Goal: Task Accomplishment & Management: Use online tool/utility

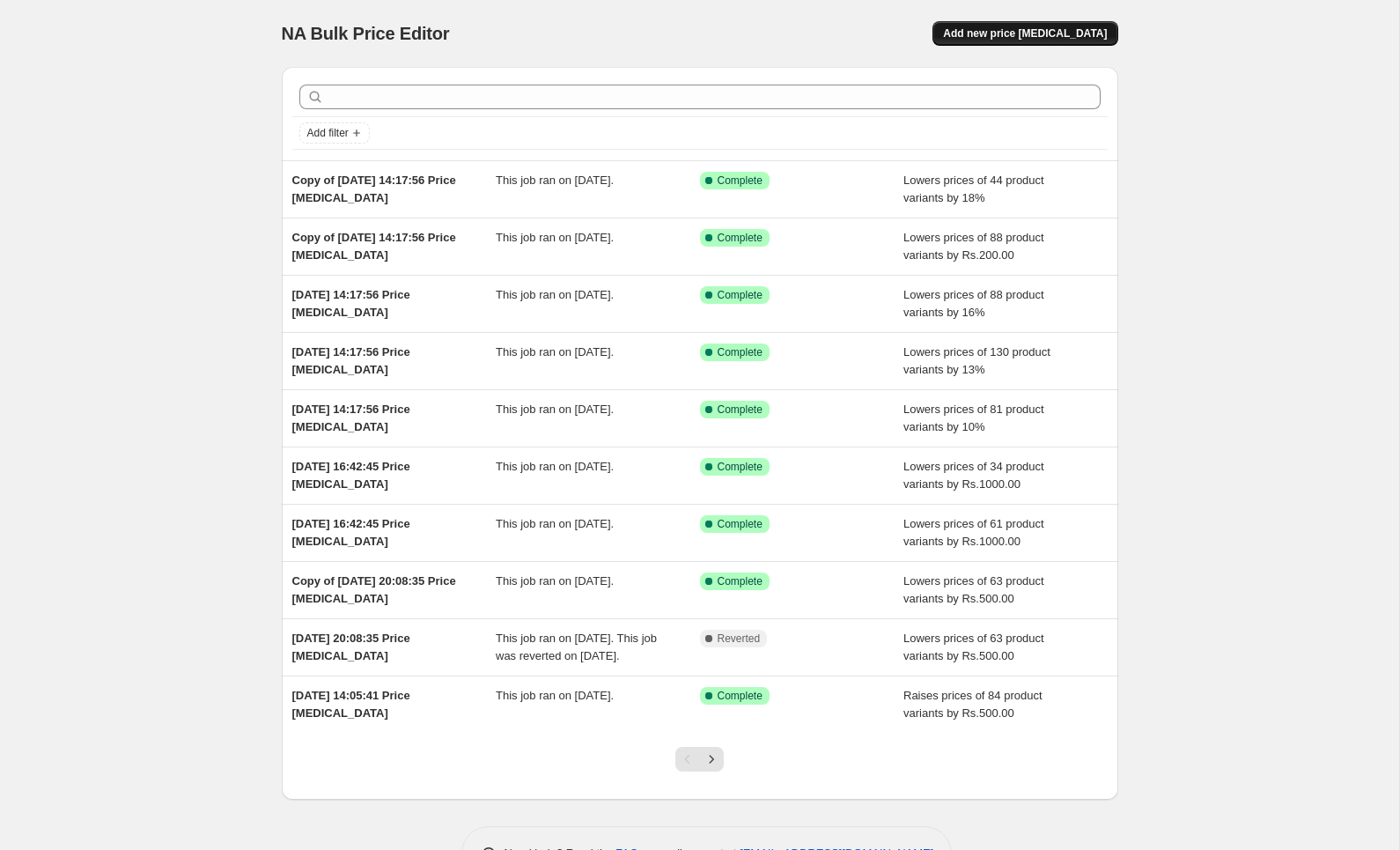
click at [1074, 30] on span "Add new price [MEDICAL_DATA]" at bounding box center [1025, 33] width 164 height 14
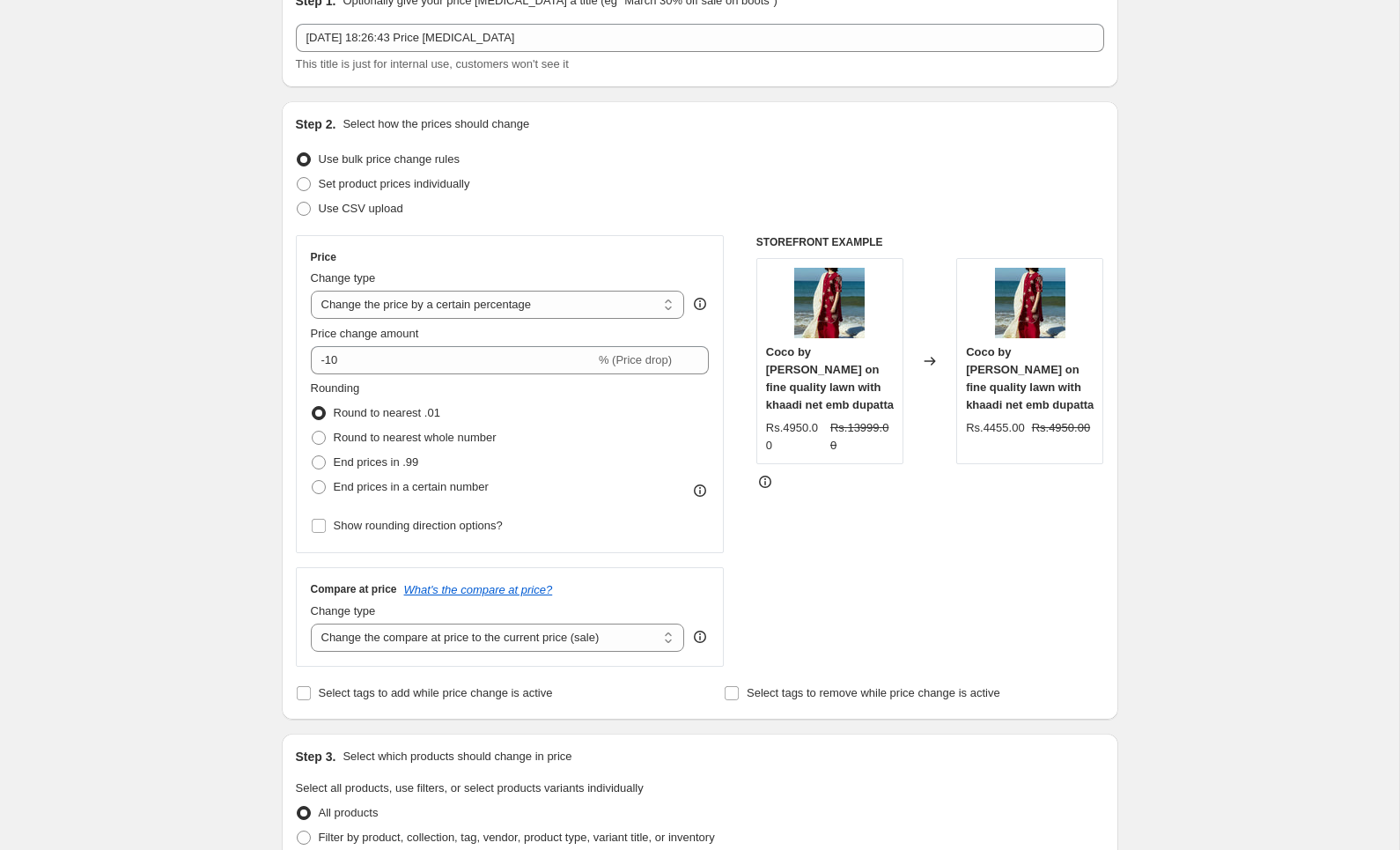
scroll to position [107, 0]
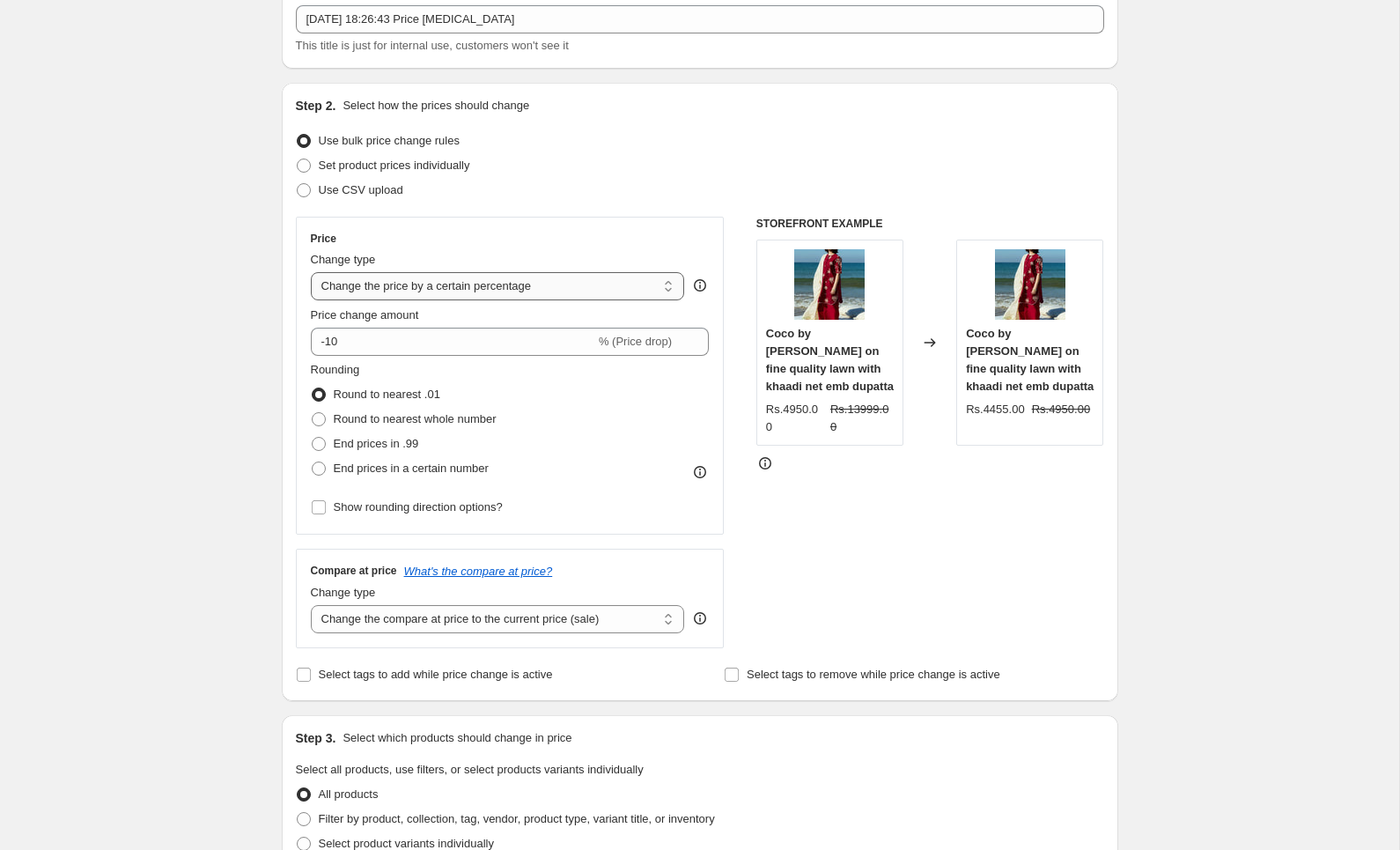
click at [399, 281] on select "Change the price to a certain amount Change the price by a certain amount Chang…" at bounding box center [498, 286] width 374 height 28
select select "by"
click at [310, 272] on select "Change the price to a certain amount Change the price by a certain amount Chang…" at bounding box center [498, 286] width 374 height 28
drag, startPoint x: 422, startPoint y: 350, endPoint x: 346, endPoint y: 345, distance: 76.2
click at [346, 345] on input "-10.00" at bounding box center [473, 342] width 270 height 28
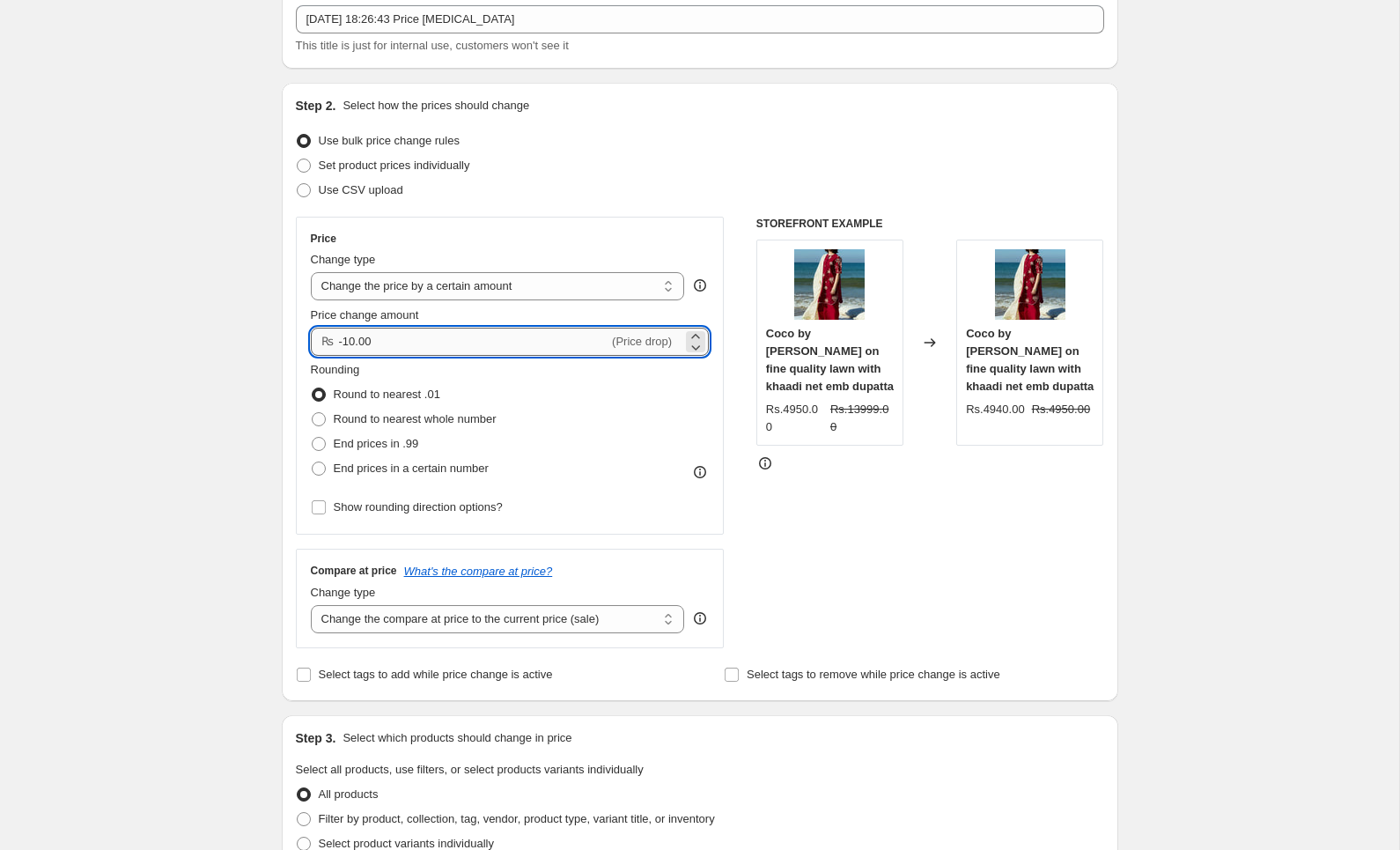
type input "-1"
type input "-400.00"
click at [381, 614] on select "Change the compare at price to the current price (sale) Change the compare at p…" at bounding box center [498, 619] width 374 height 28
select select "no_change"
click at [310, 605] on select "Change the compare at price to the current price (sale) Change the compare at p…" at bounding box center [498, 619] width 374 height 28
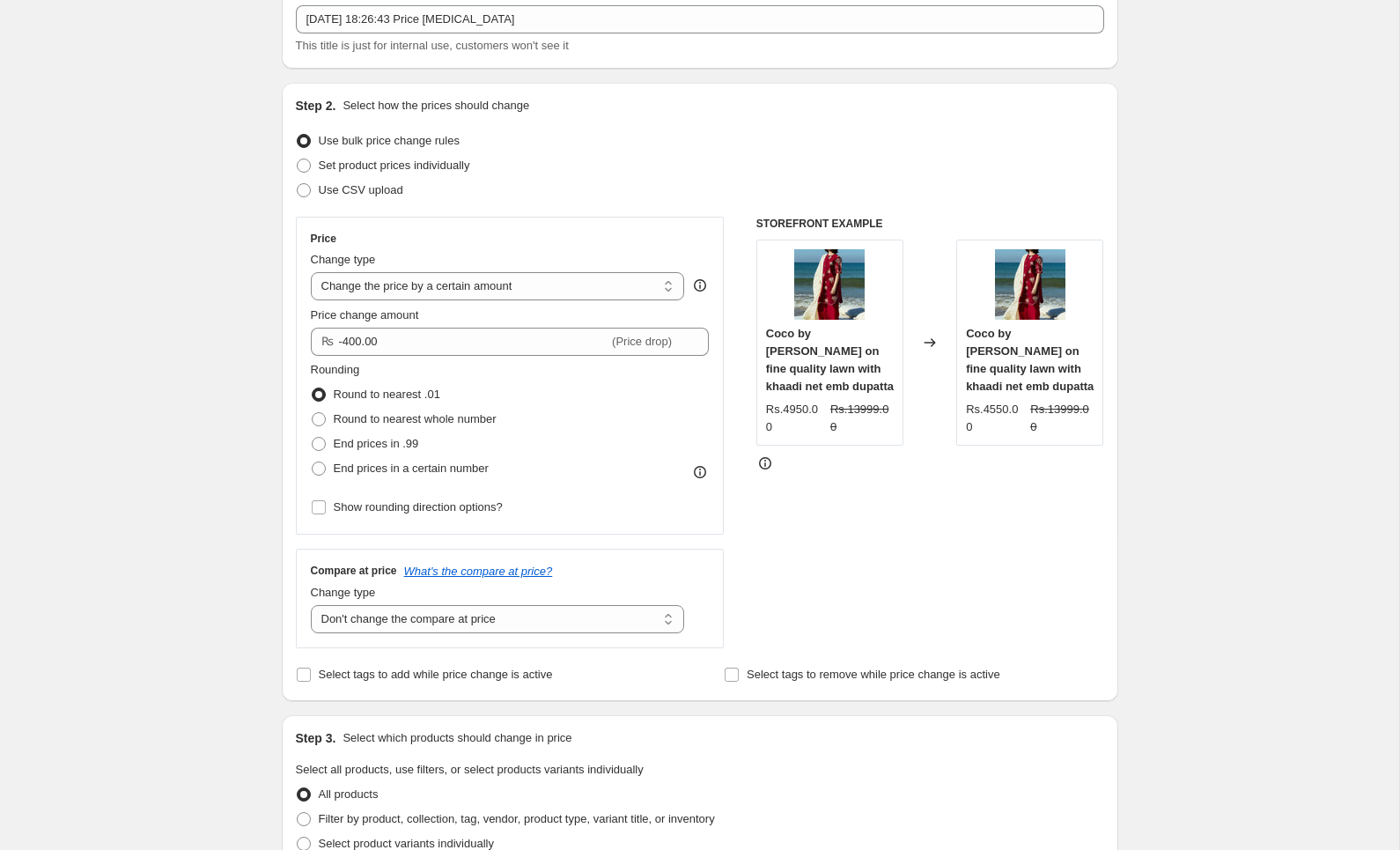
click at [244, 593] on div "Create new price change job. This page is ready Create new price change job Dra…" at bounding box center [699, 787] width 1399 height 1789
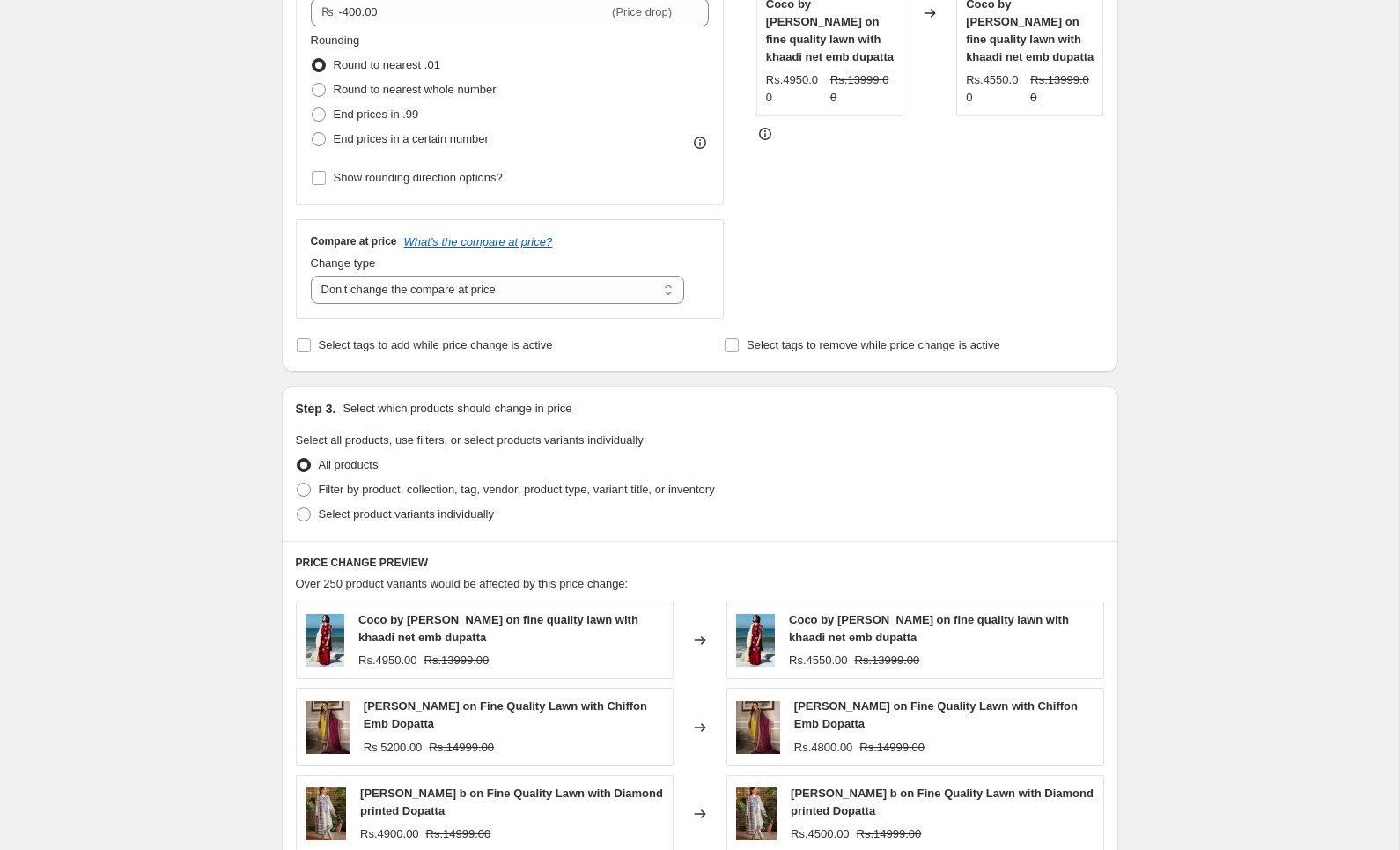
scroll to position [435, 0]
click at [326, 487] on span "Filter by product, collection, tag, vendor, product type, variant title, or inv…" at bounding box center [517, 491] width 396 height 13
click at [297, 486] on input "Filter by product, collection, tag, vendor, product type, variant title, or inv…" at bounding box center [296, 485] width 1 height 1
radio input "true"
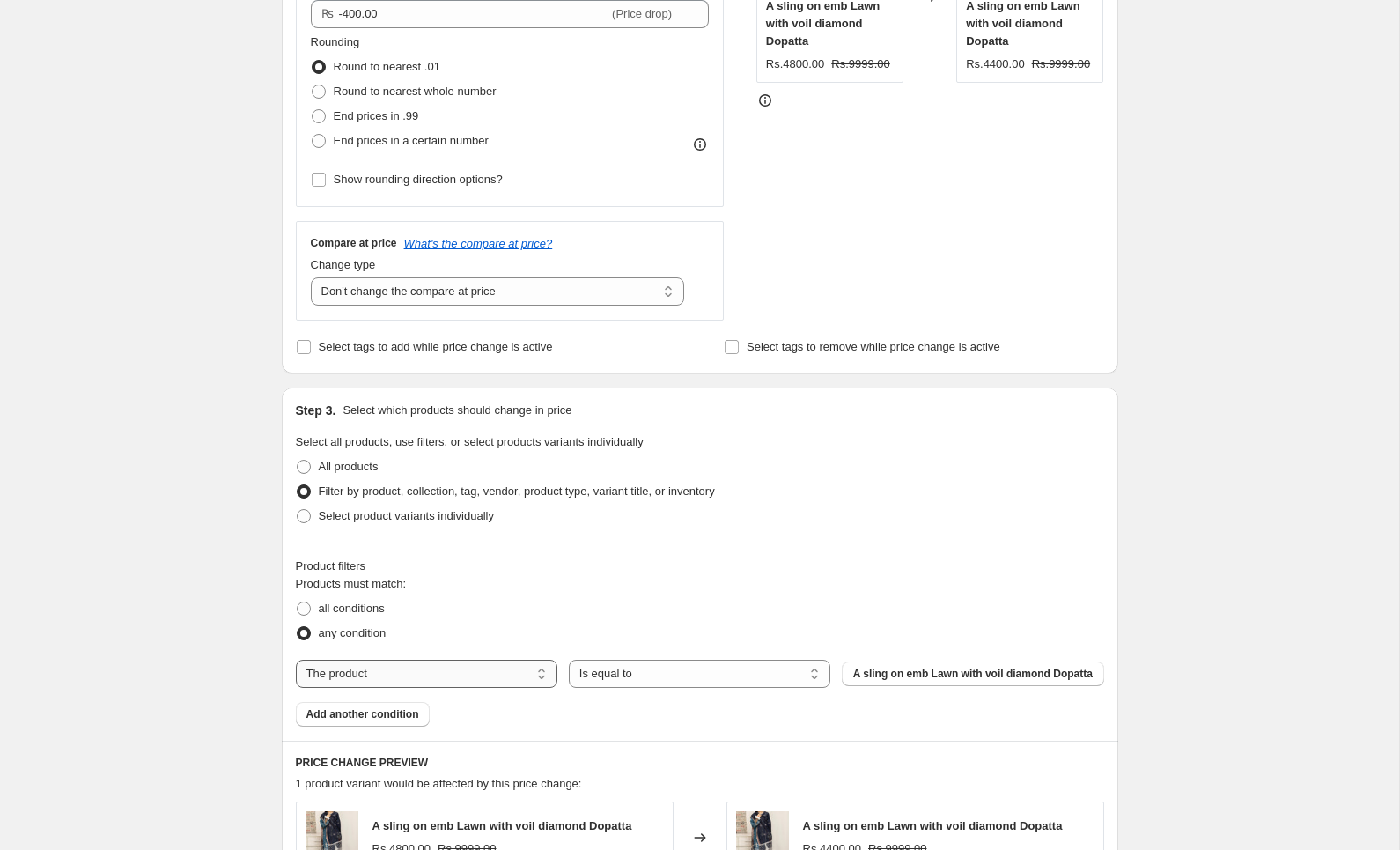
click at [514, 678] on select "The product The product's collection The product's tag The product's vendor The…" at bounding box center [426, 674] width 262 height 28
select select "tag"
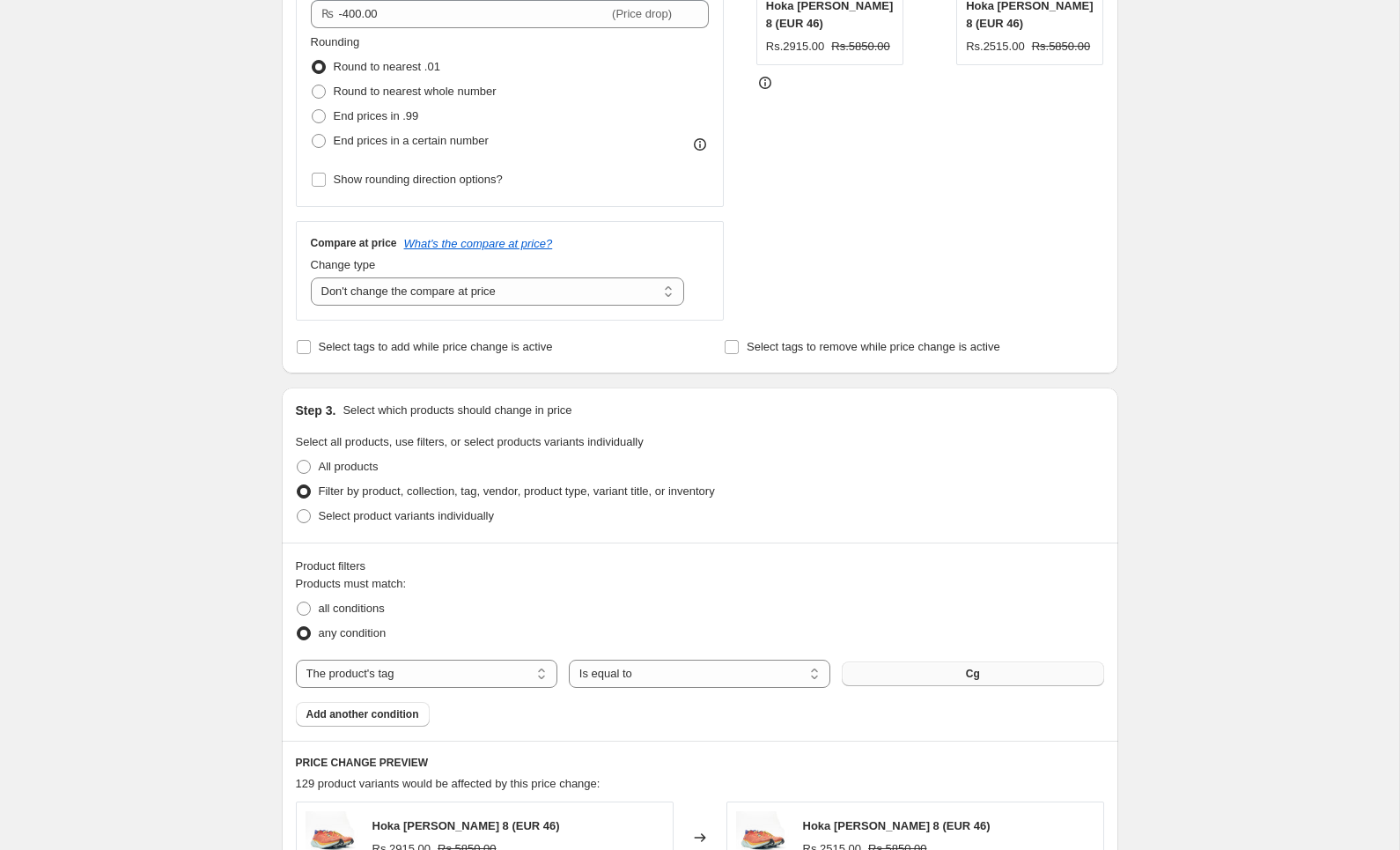
click at [998, 676] on button "Cg" at bounding box center [973, 674] width 262 height 24
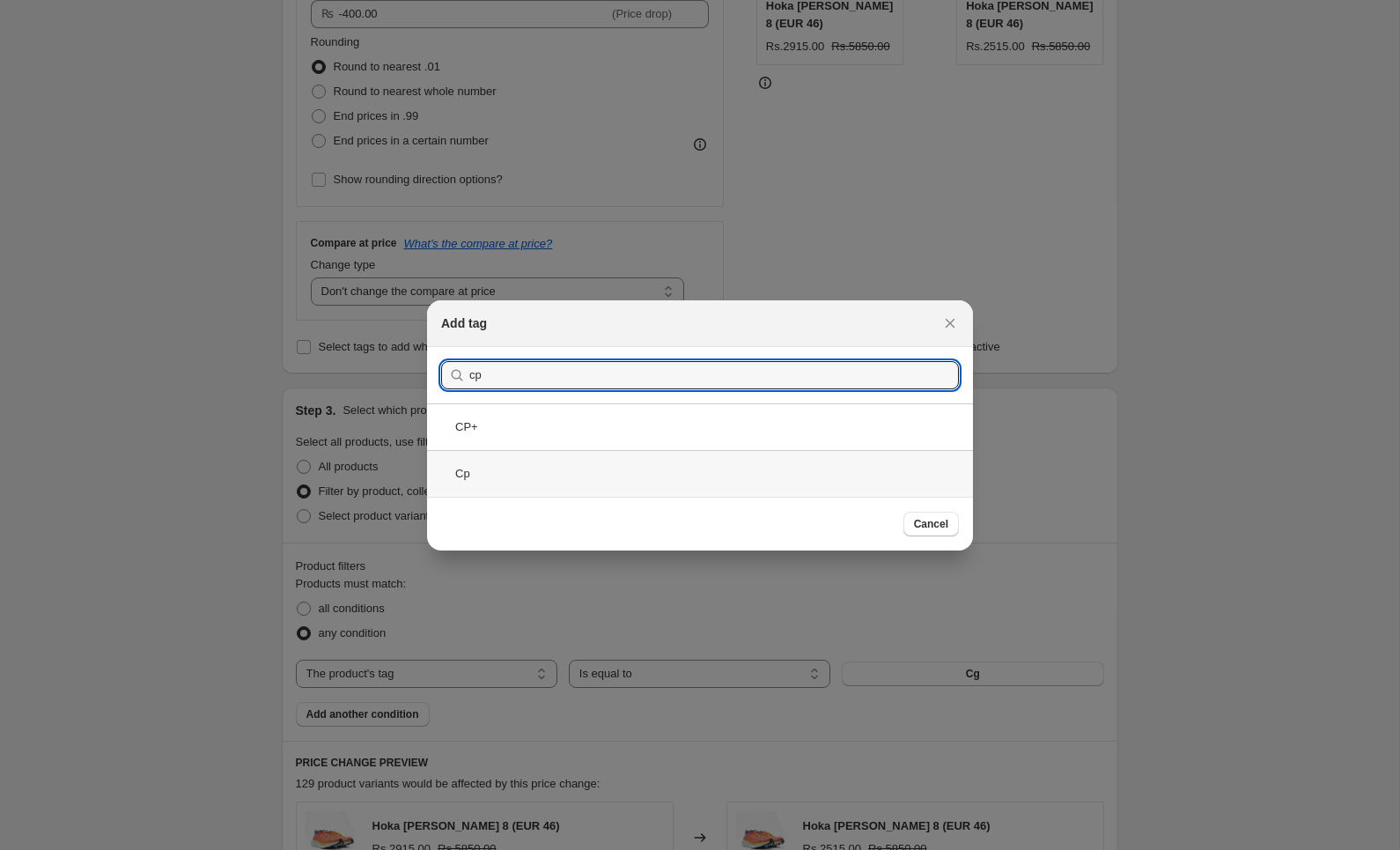
type input "cp"
click at [514, 468] on div "Cp" at bounding box center [700, 473] width 546 height 47
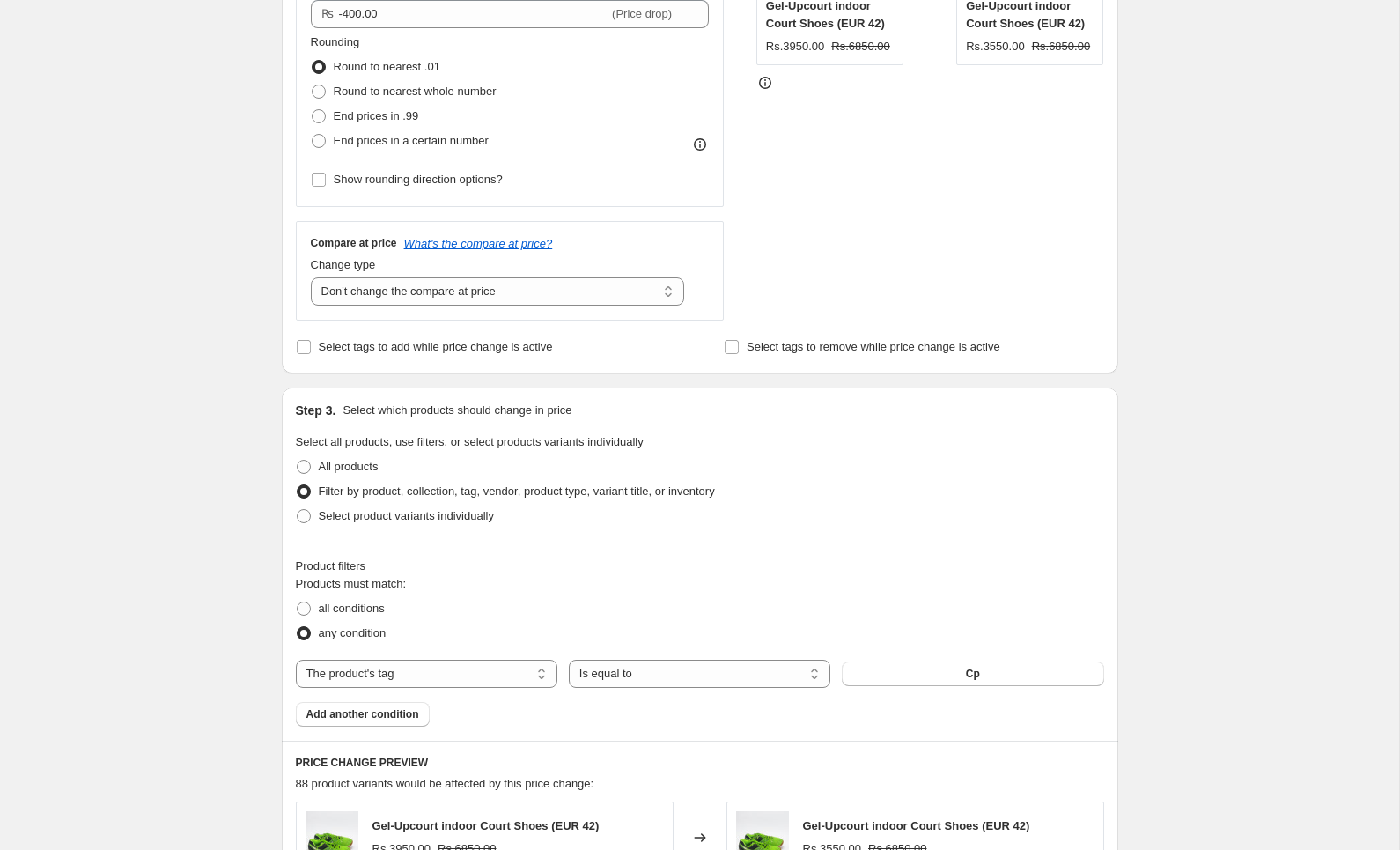
click at [1192, 499] on div "Create new price change job. This page is ready Create new price change job Dra…" at bounding box center [699, 550] width 1399 height 1970
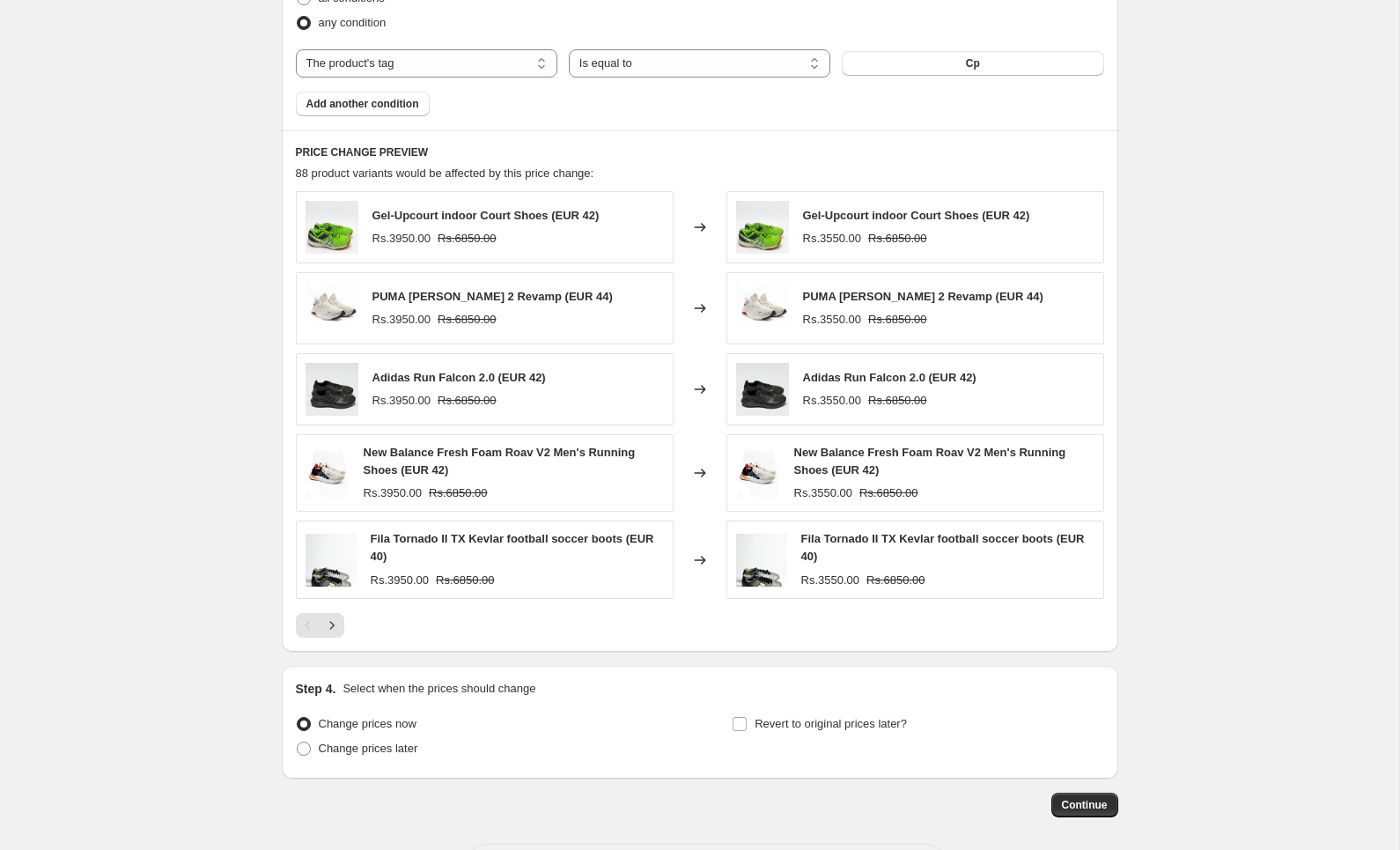
scroll to position [1120, 0]
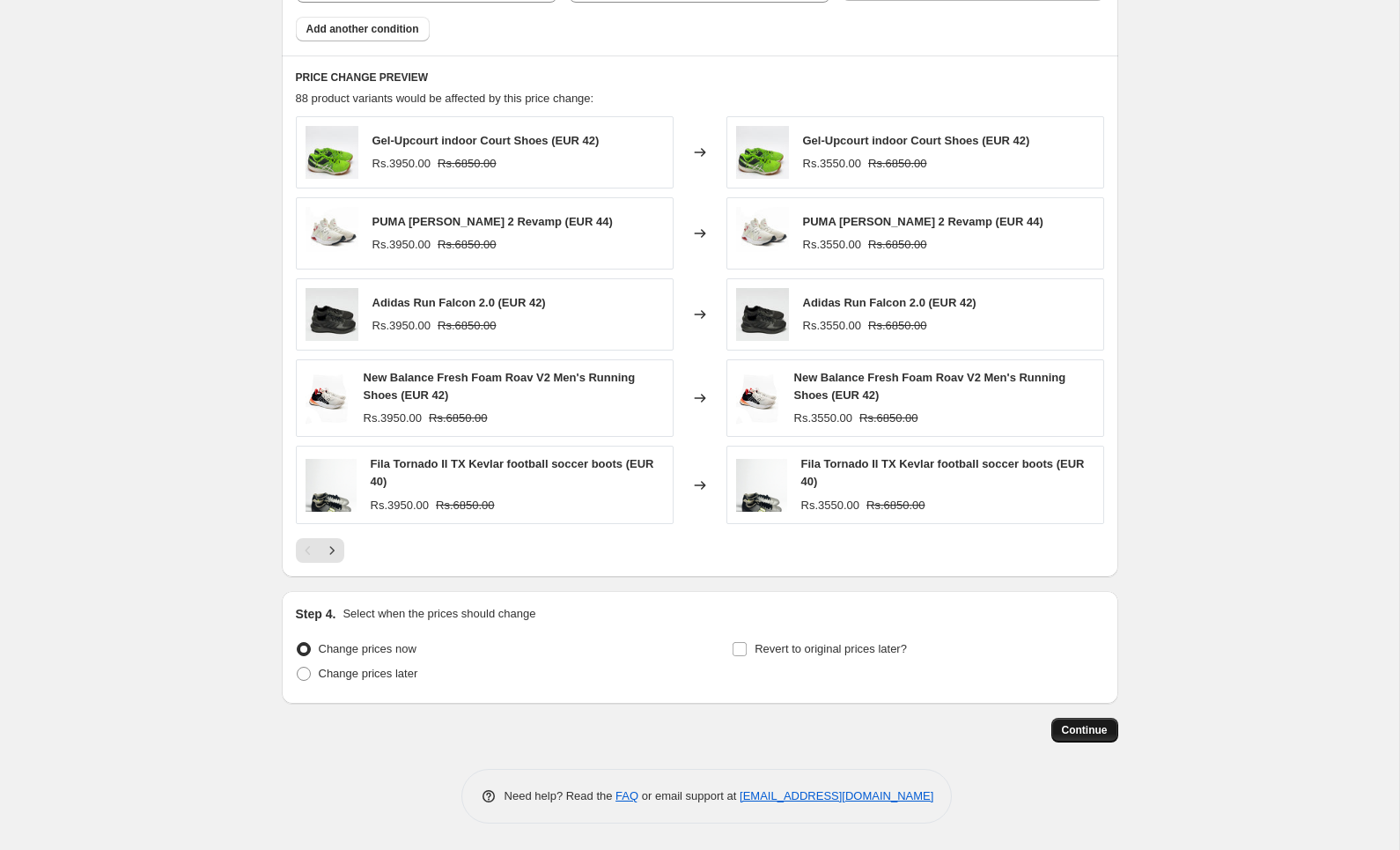
click at [1092, 726] on span "Continue" at bounding box center [1085, 730] width 46 height 14
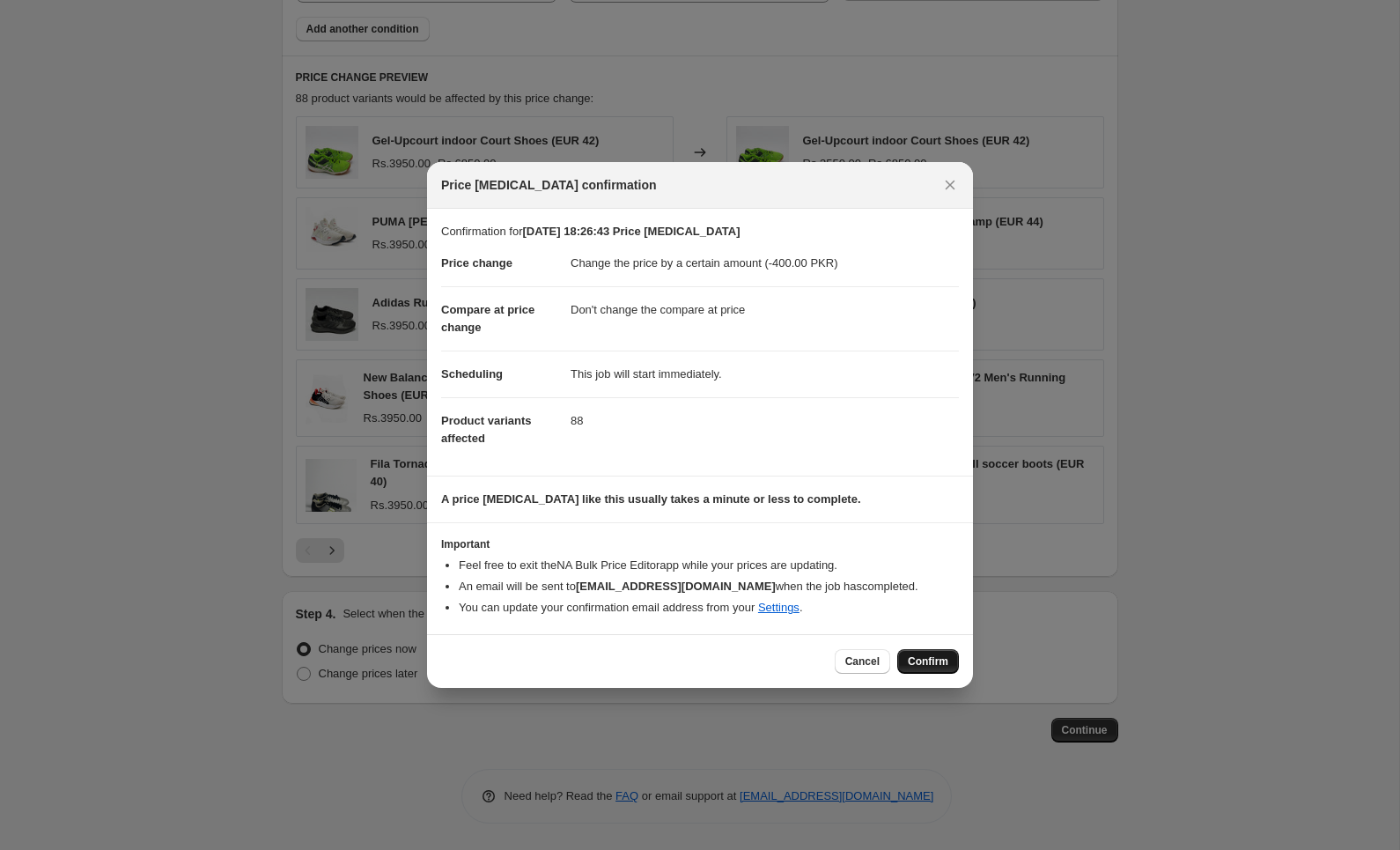
click at [921, 658] on span "Confirm" at bounding box center [928, 661] width 40 height 14
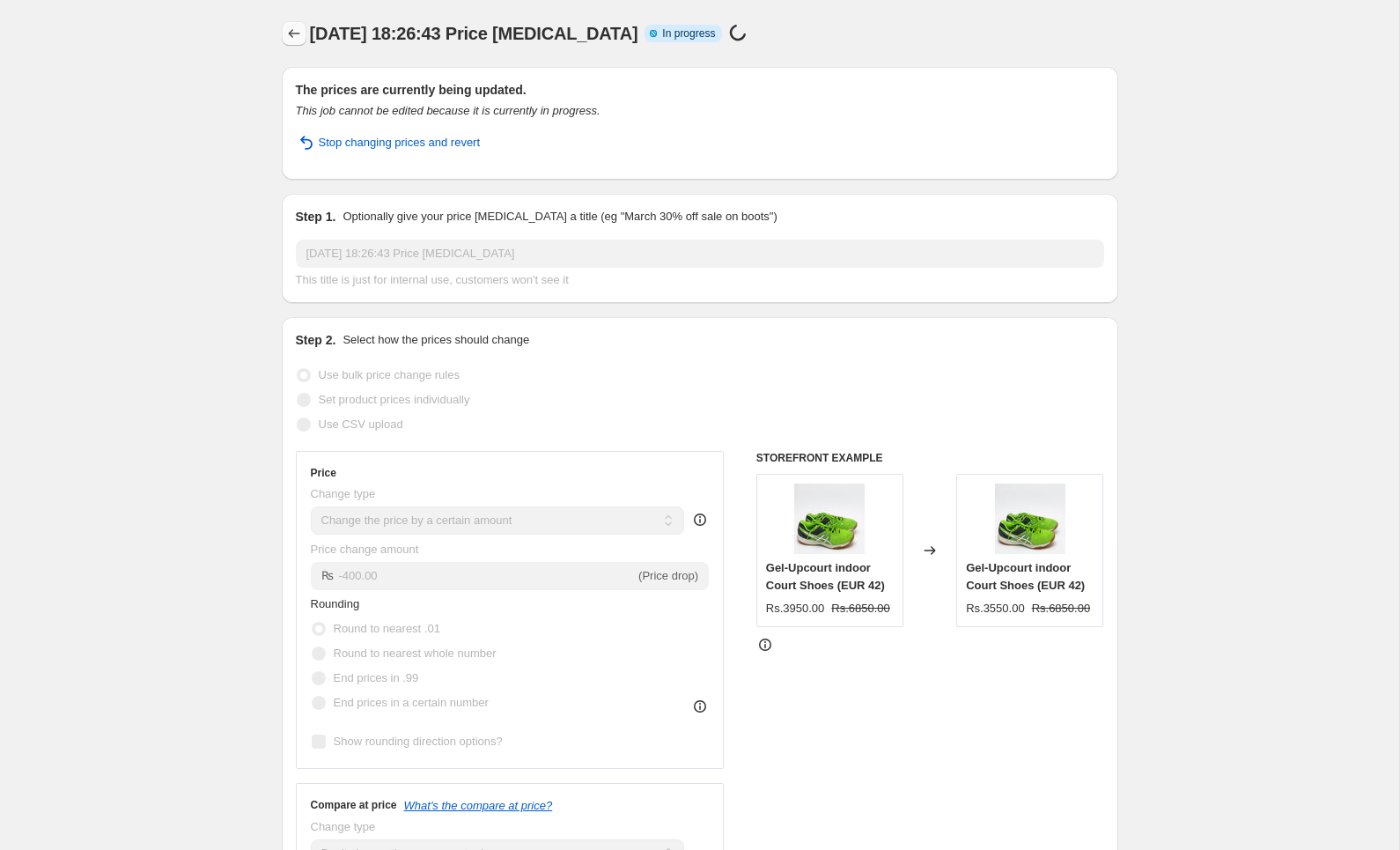
click at [294, 36] on icon "Price change jobs" at bounding box center [294, 33] width 18 height 18
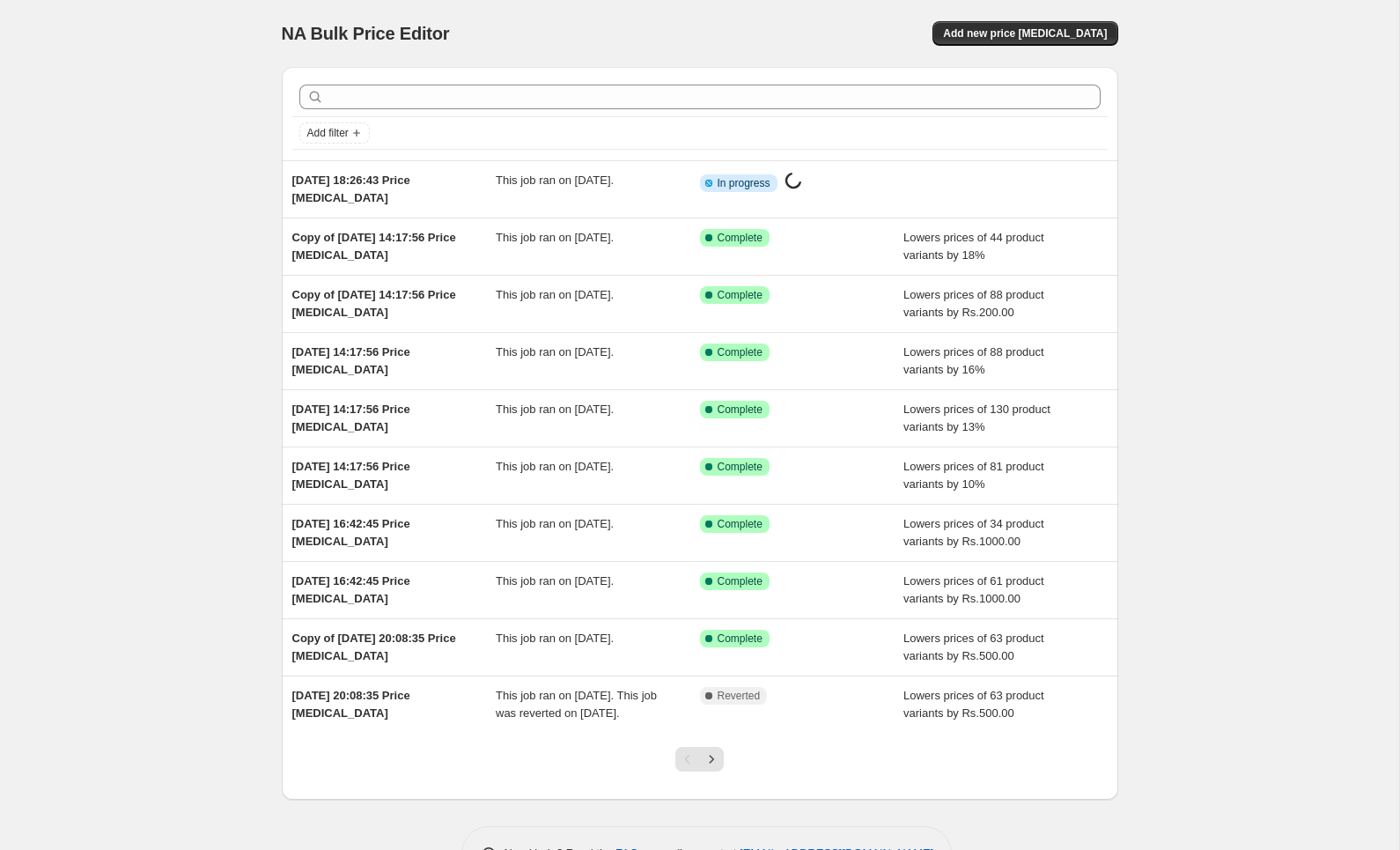
click at [1063, 47] on div "NA Bulk Price Editor. This page is ready NA Bulk Price Editor Add new price cha…" at bounding box center [699, 33] width 836 height 67
click at [1073, 30] on span "Add new price change job" at bounding box center [1025, 33] width 164 height 14
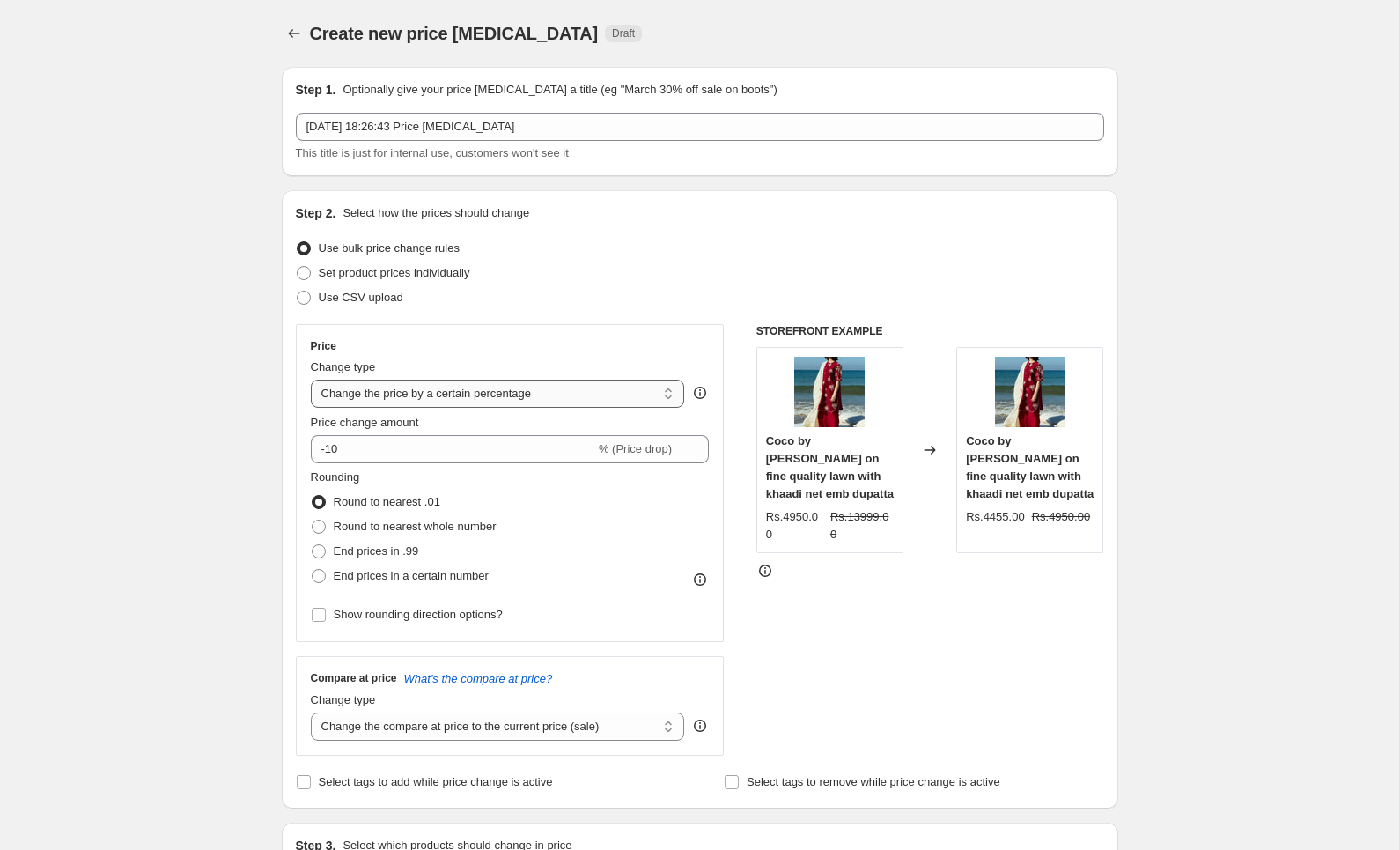
click at [554, 392] on select "Change the price to a certain amount Change the price by a certain amount Chang…" at bounding box center [498, 393] width 374 height 28
click at [310, 379] on select "Change the price to a certain amount Change the price by a certain amount Chang…" at bounding box center [498, 393] width 374 height 28
click at [482, 393] on select "Change the price to a certain amount Change the price by a certain amount Chang…" at bounding box center [498, 393] width 374 height 28
select select "by"
click at [310, 379] on select "Change the price to a certain amount Change the price by a certain amount Chang…" at bounding box center [498, 393] width 374 height 28
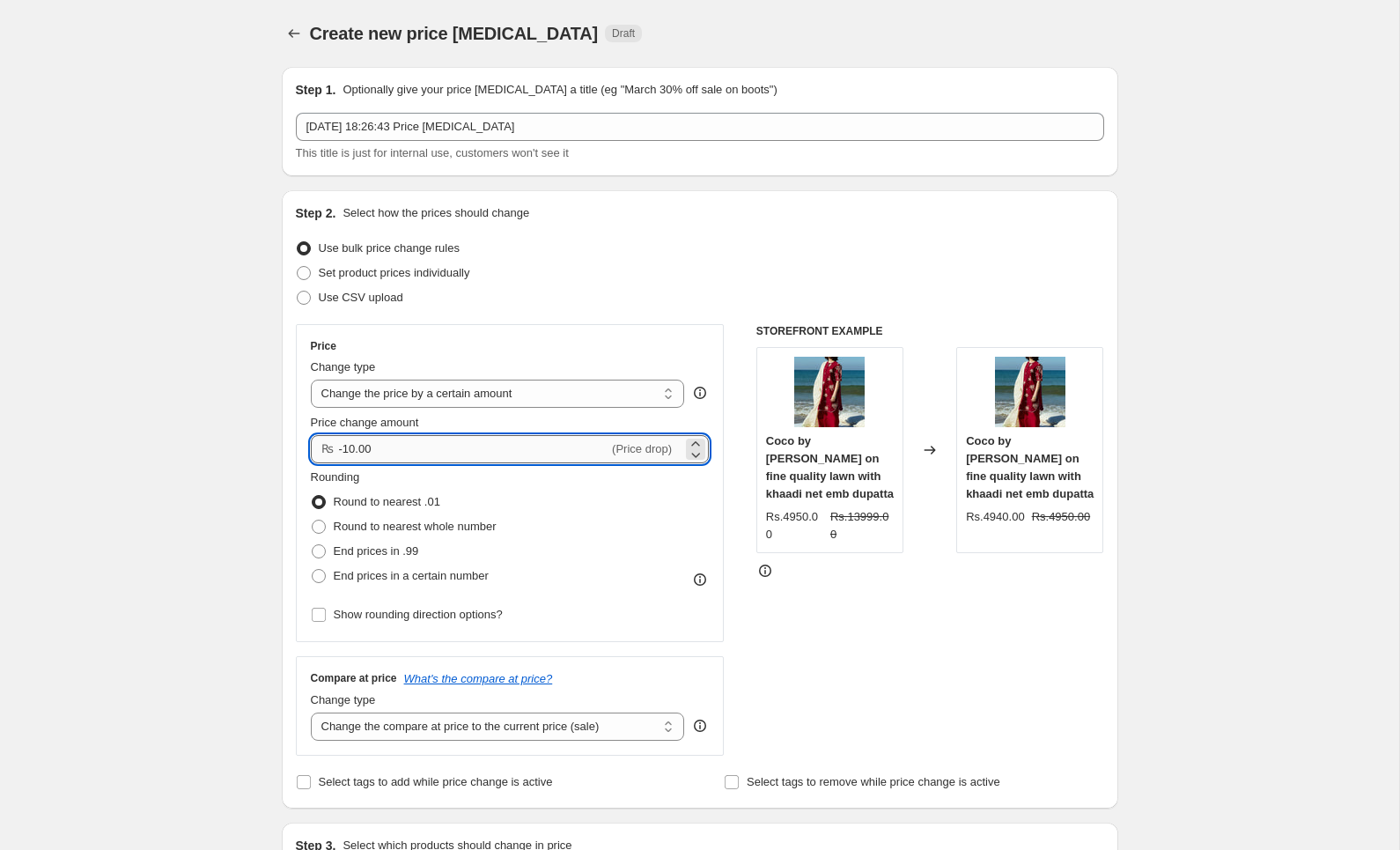
click at [446, 459] on input "-10.00" at bounding box center [473, 449] width 270 height 28
type input "-1"
type input "-500.00"
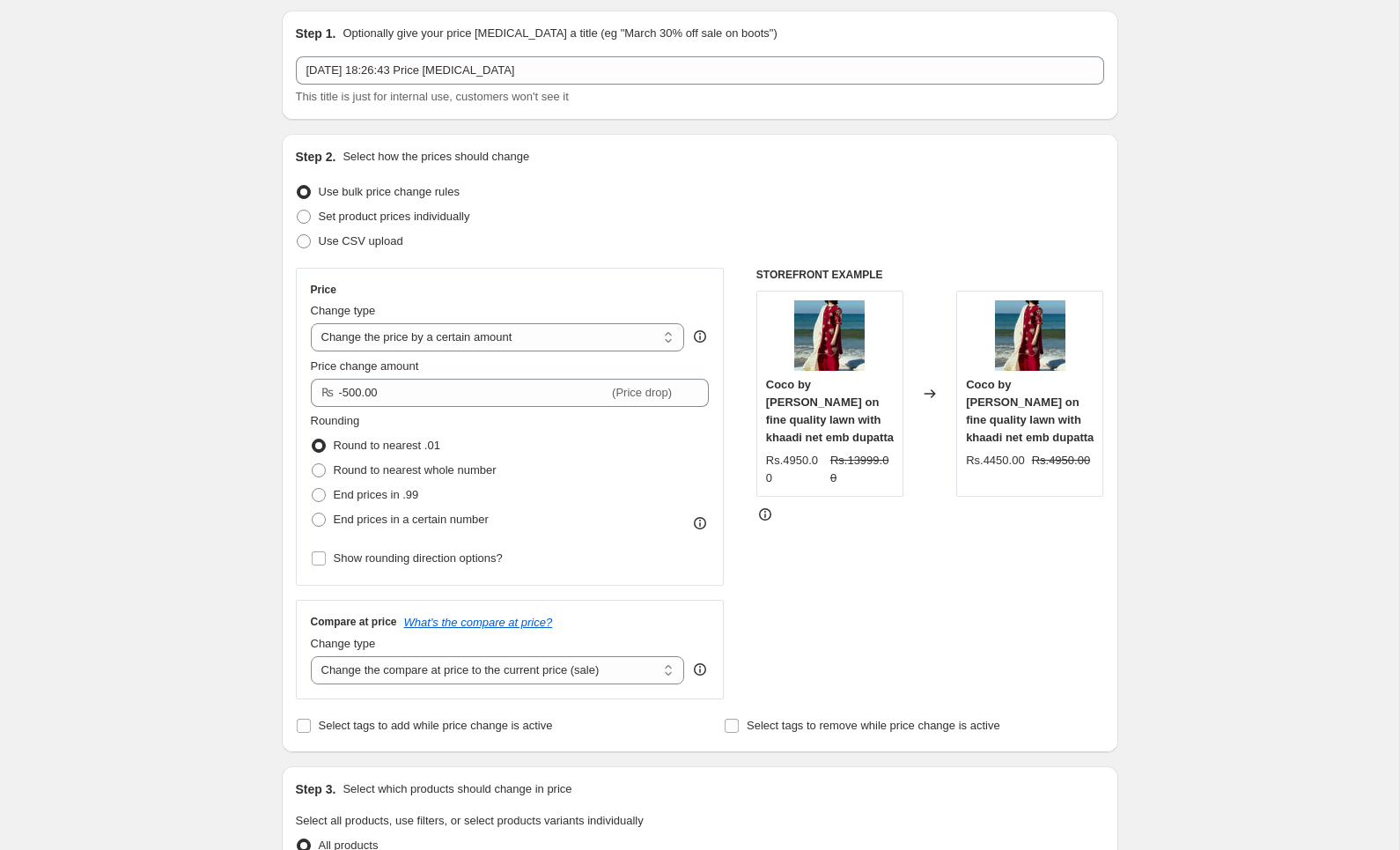
scroll to position [70, 0]
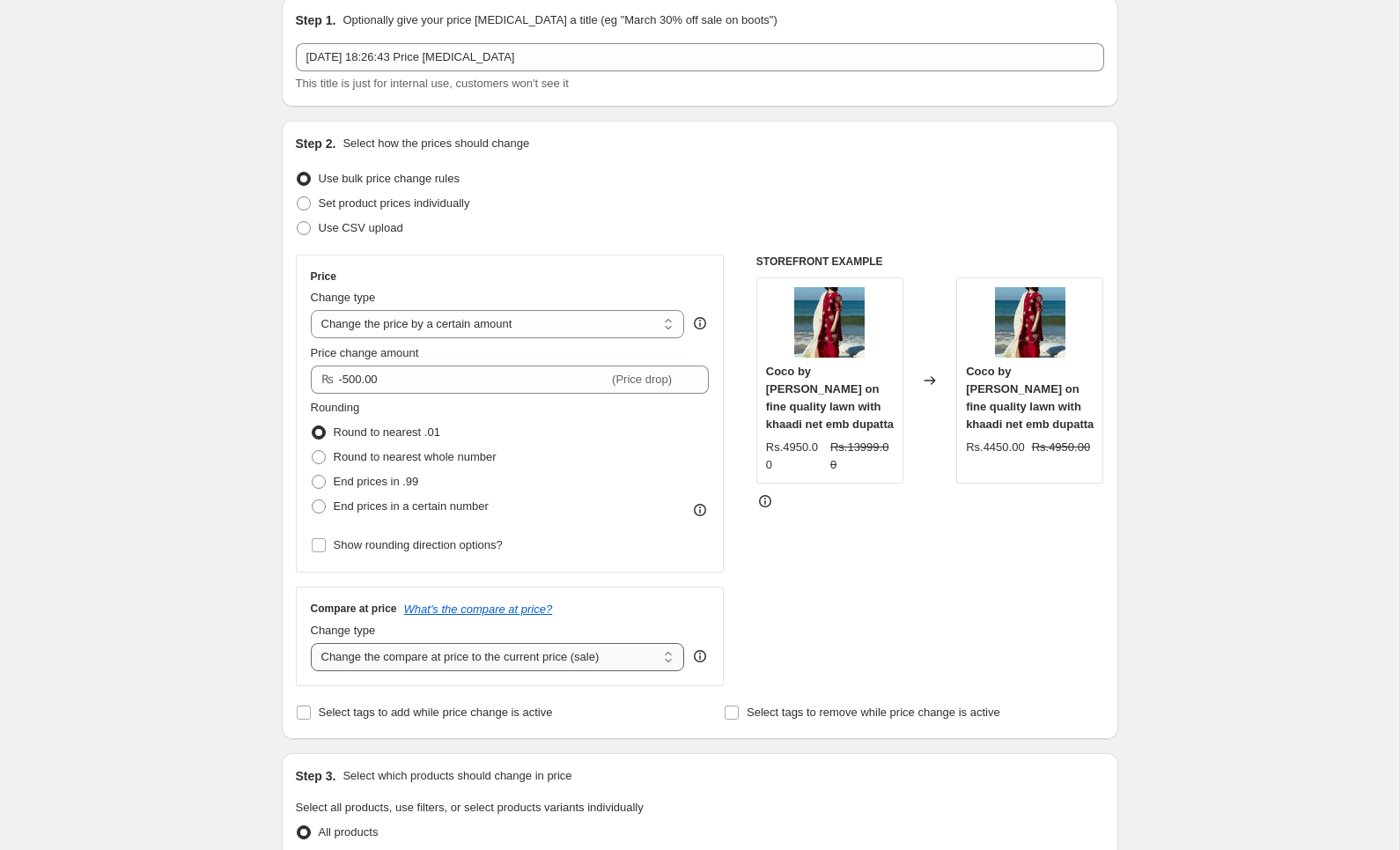
click at [396, 657] on select "Change the compare at price to the current price (sale) Change the compare at p…" at bounding box center [498, 657] width 374 height 28
select select "no_change"
click at [310, 643] on select "Change the compare at price to the current price (sale) Change the compare at p…" at bounding box center [498, 657] width 374 height 28
click at [215, 685] on div "Create new price change job. This page is ready Create new price change job Dra…" at bounding box center [699, 825] width 1399 height 1789
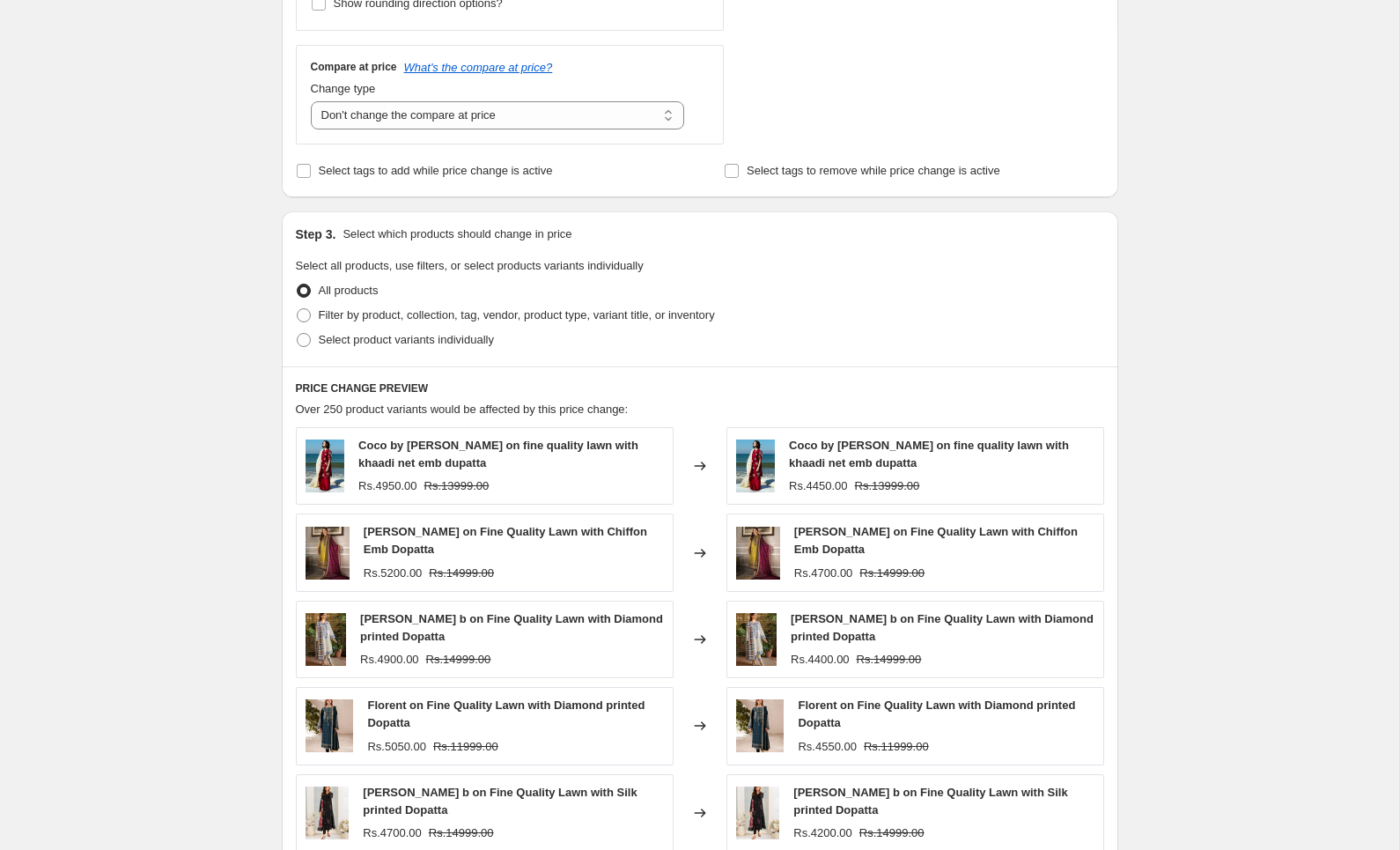
scroll to position [625, 0]
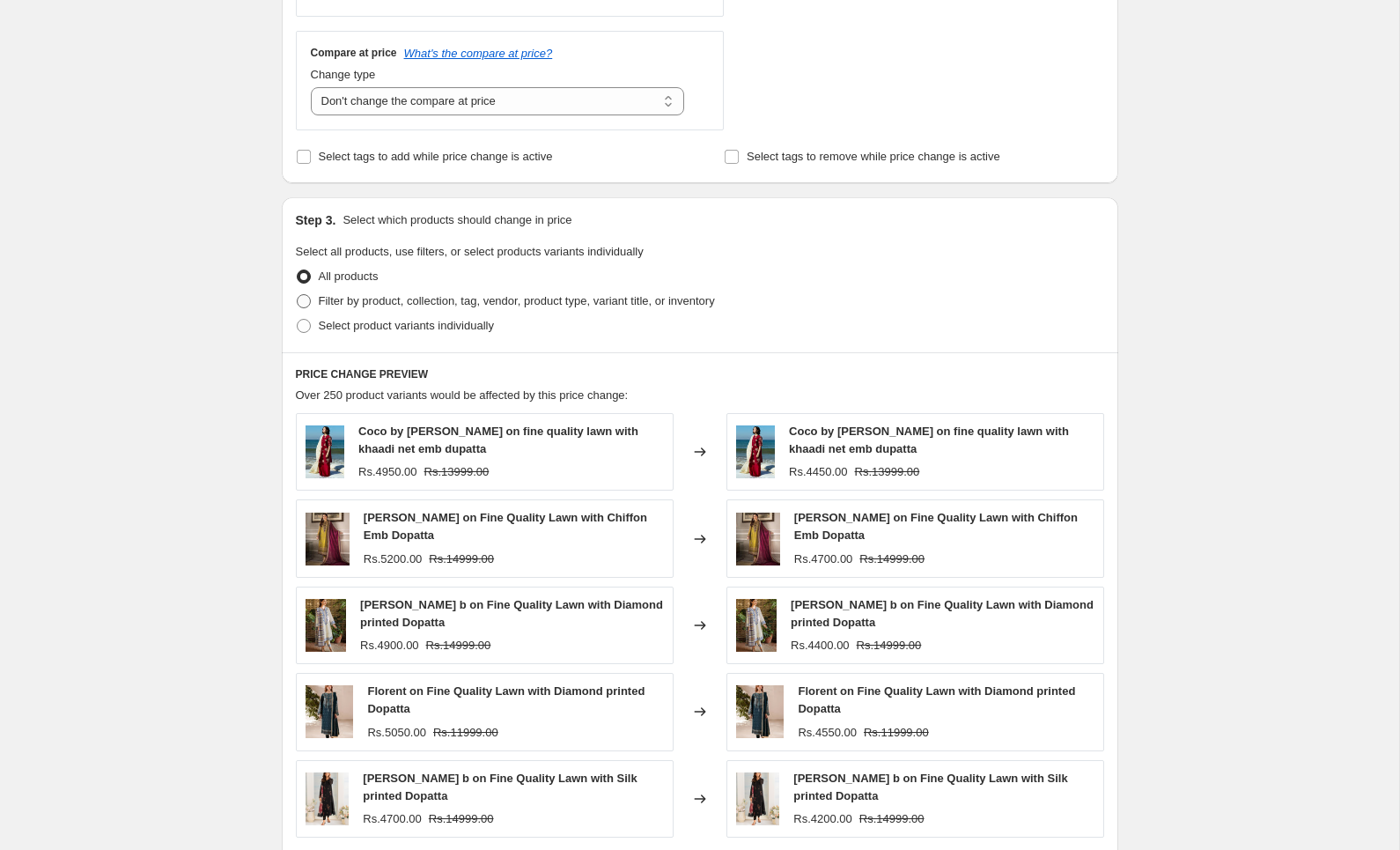
click at [377, 302] on span "Filter by product, collection, tag, vendor, product type, variant title, or inv…" at bounding box center [517, 301] width 396 height 13
click at [297, 295] on input "Filter by product, collection, tag, vendor, product type, variant title, or inv…" at bounding box center [296, 295] width 1 height 1
radio input "true"
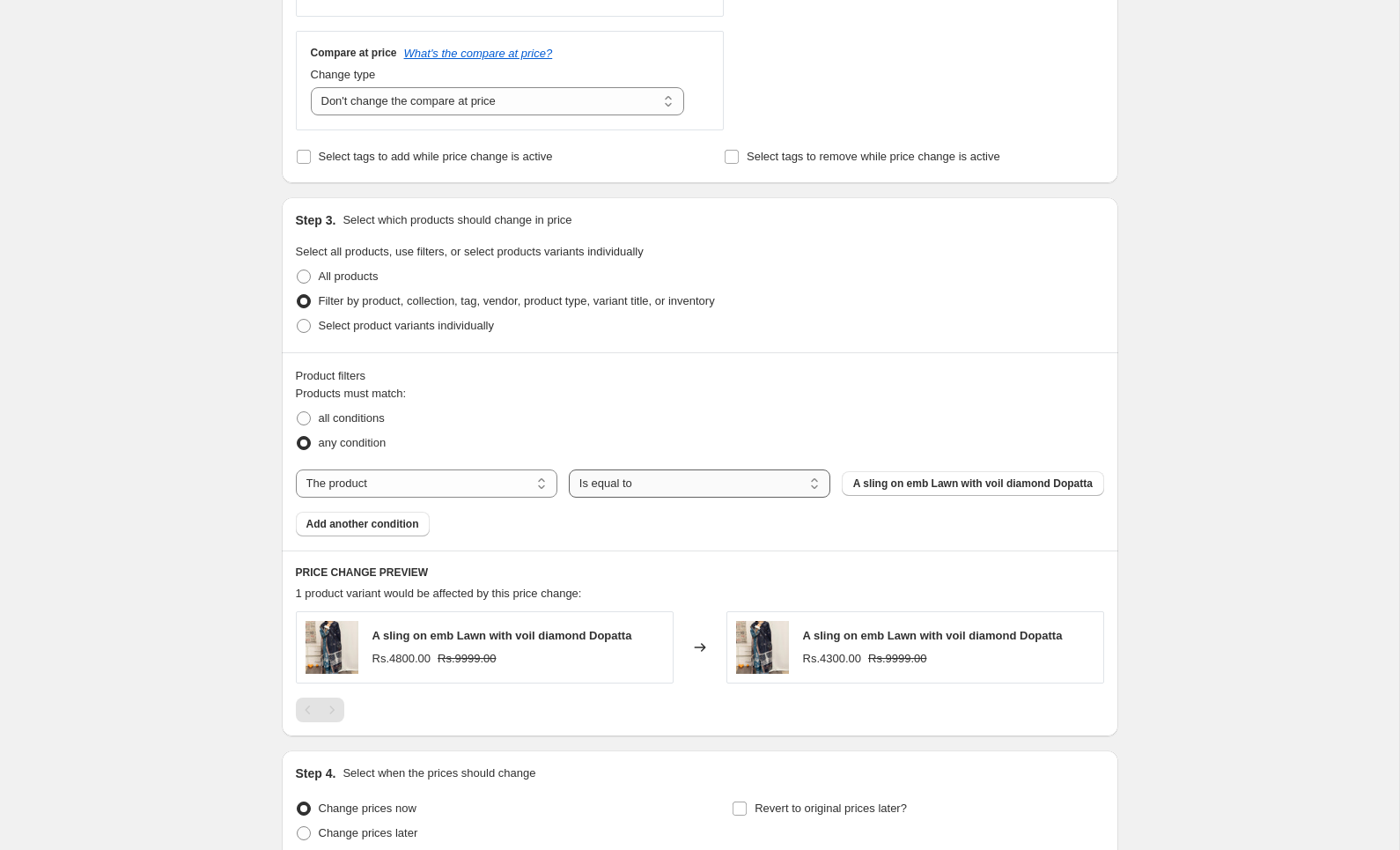
click at [650, 484] on select "Is equal to Is not equal to" at bounding box center [700, 484] width 262 height 28
click at [507, 484] on select "The product The product's collection The product's tag The product's vendor The…" at bounding box center [426, 484] width 262 height 28
select select "tag"
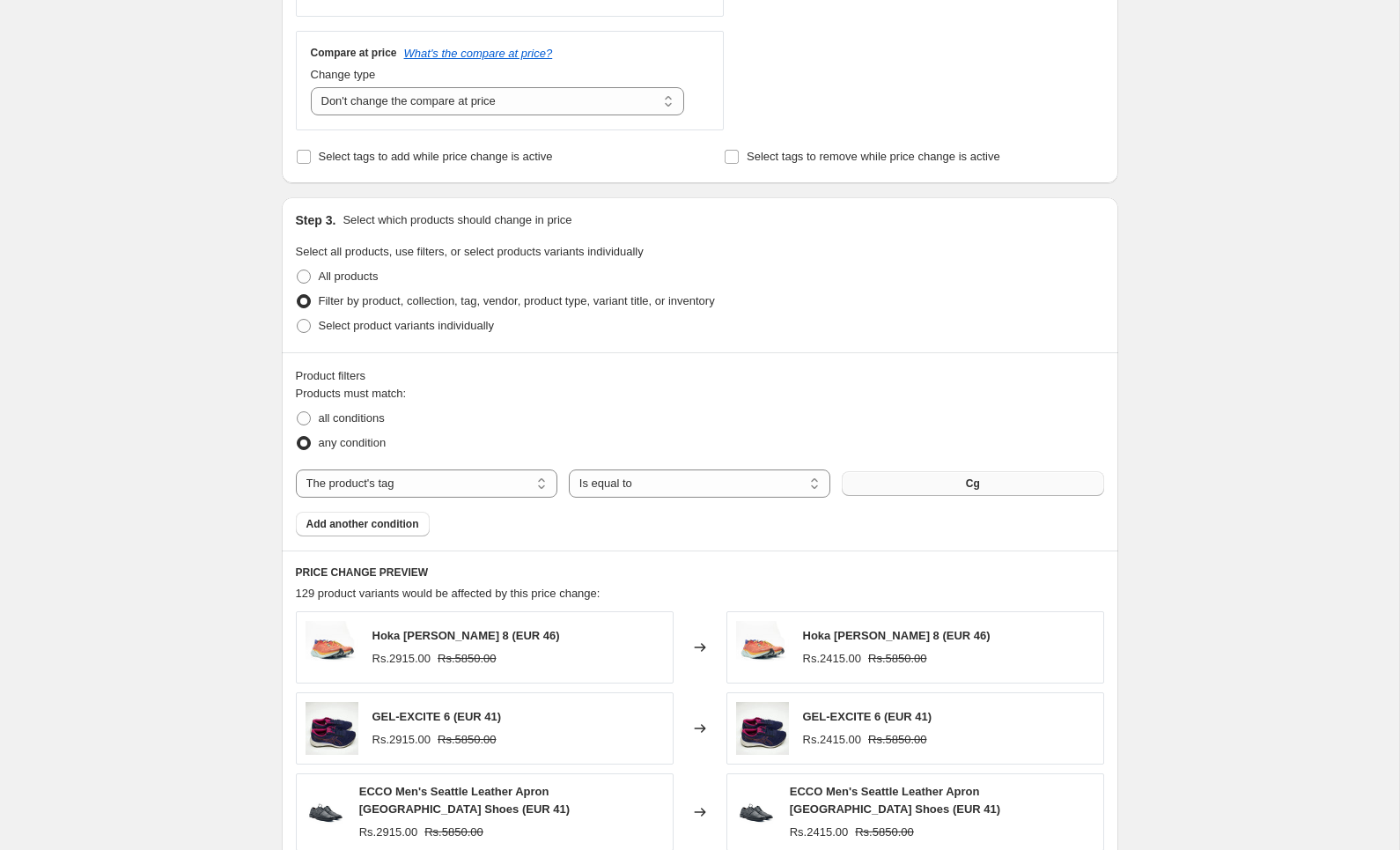
click at [978, 486] on span "Cg" at bounding box center [973, 483] width 14 height 14
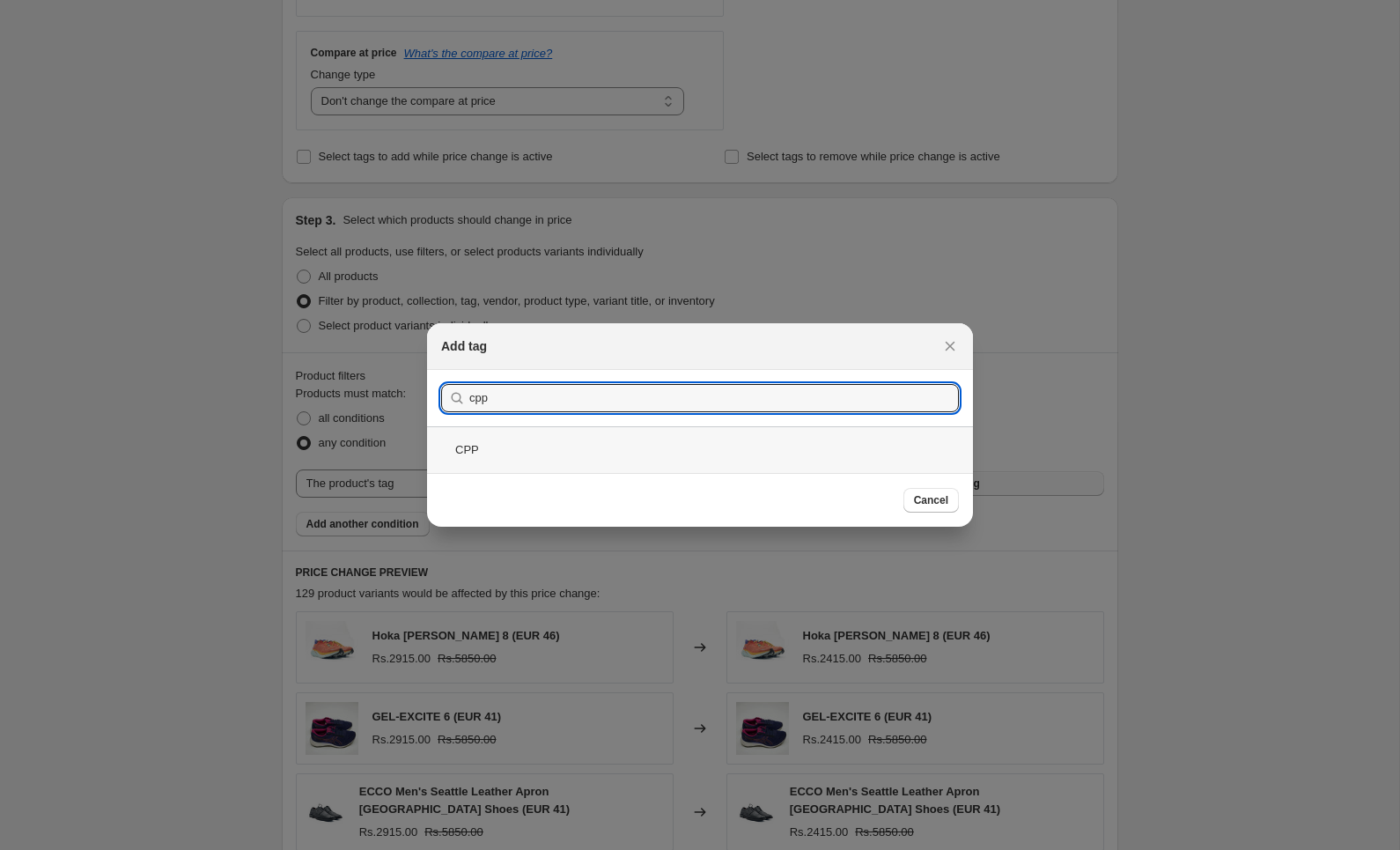
type input "cpp"
click at [790, 450] on div "CPP" at bounding box center [700, 450] width 546 height 47
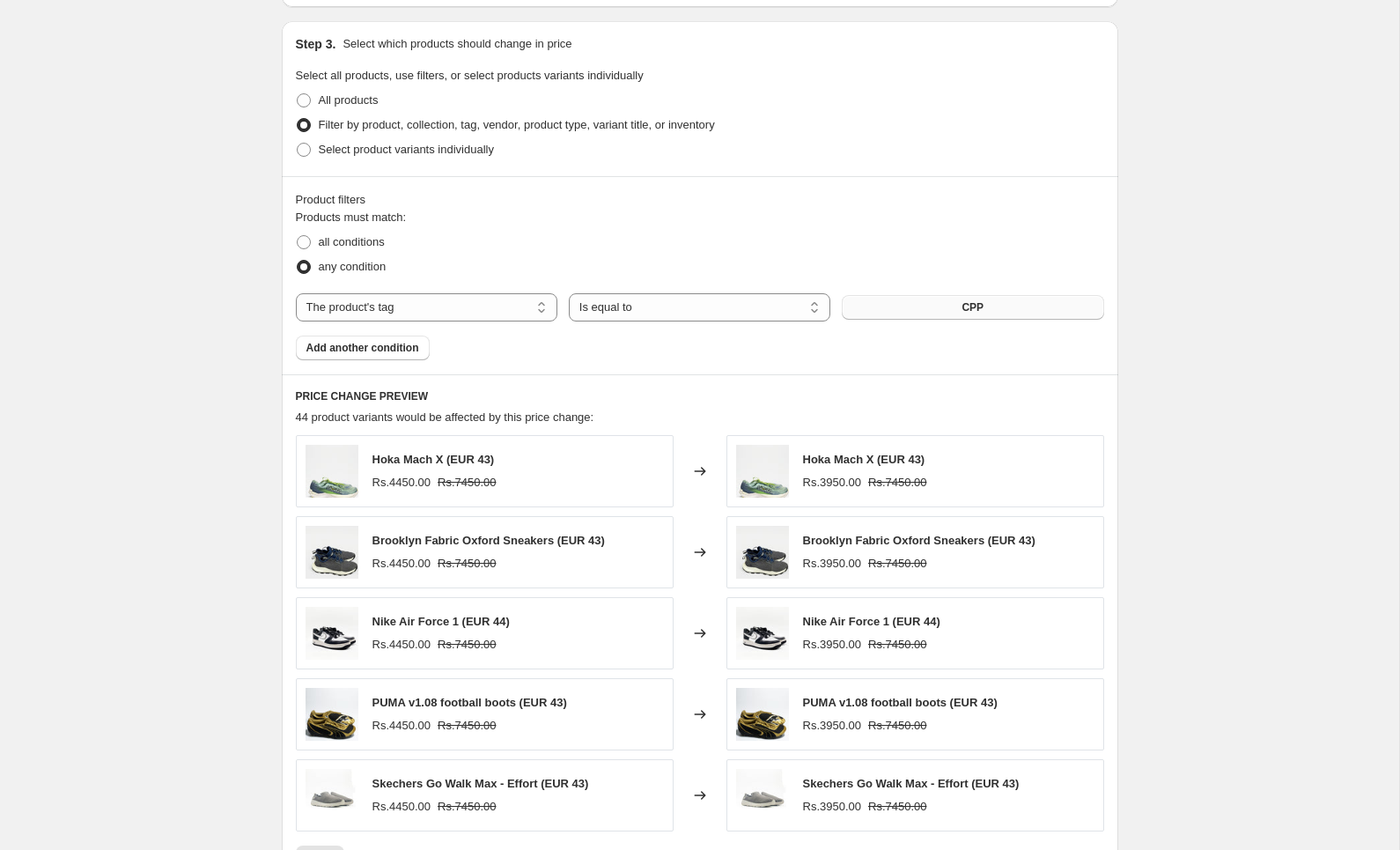
scroll to position [1109, 0]
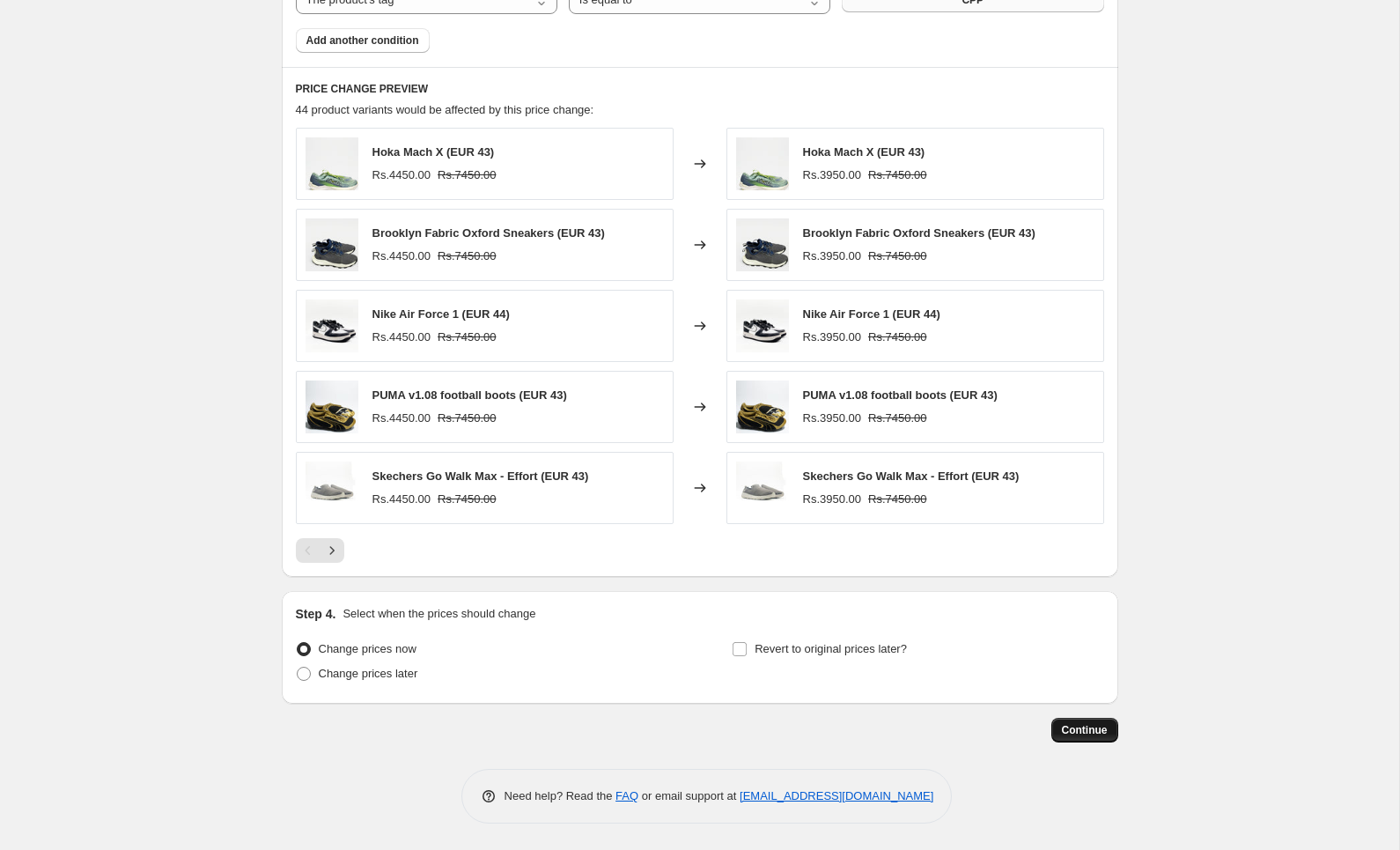
click at [1089, 736] on span "Continue" at bounding box center [1085, 730] width 46 height 14
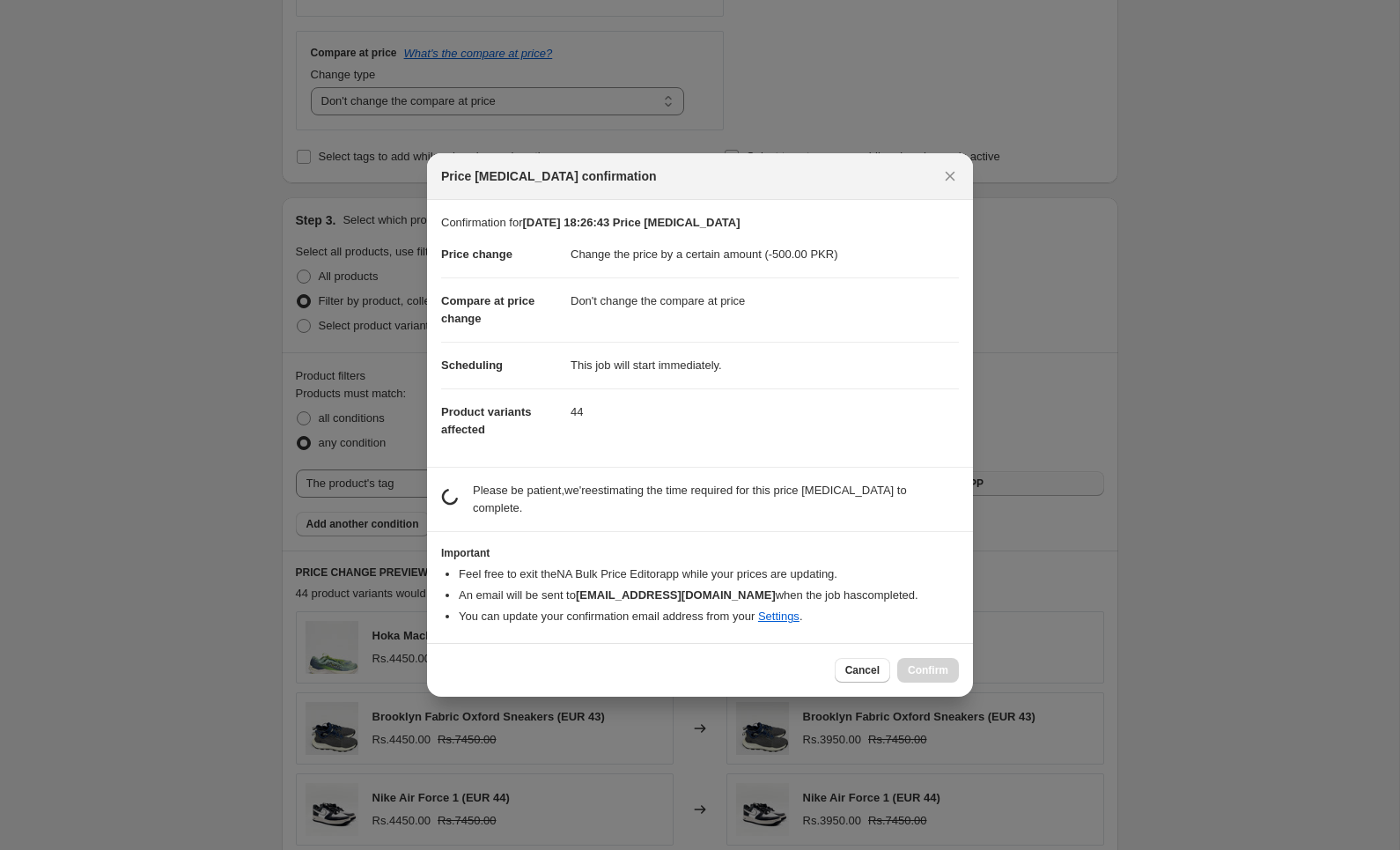
scroll to position [0, 0]
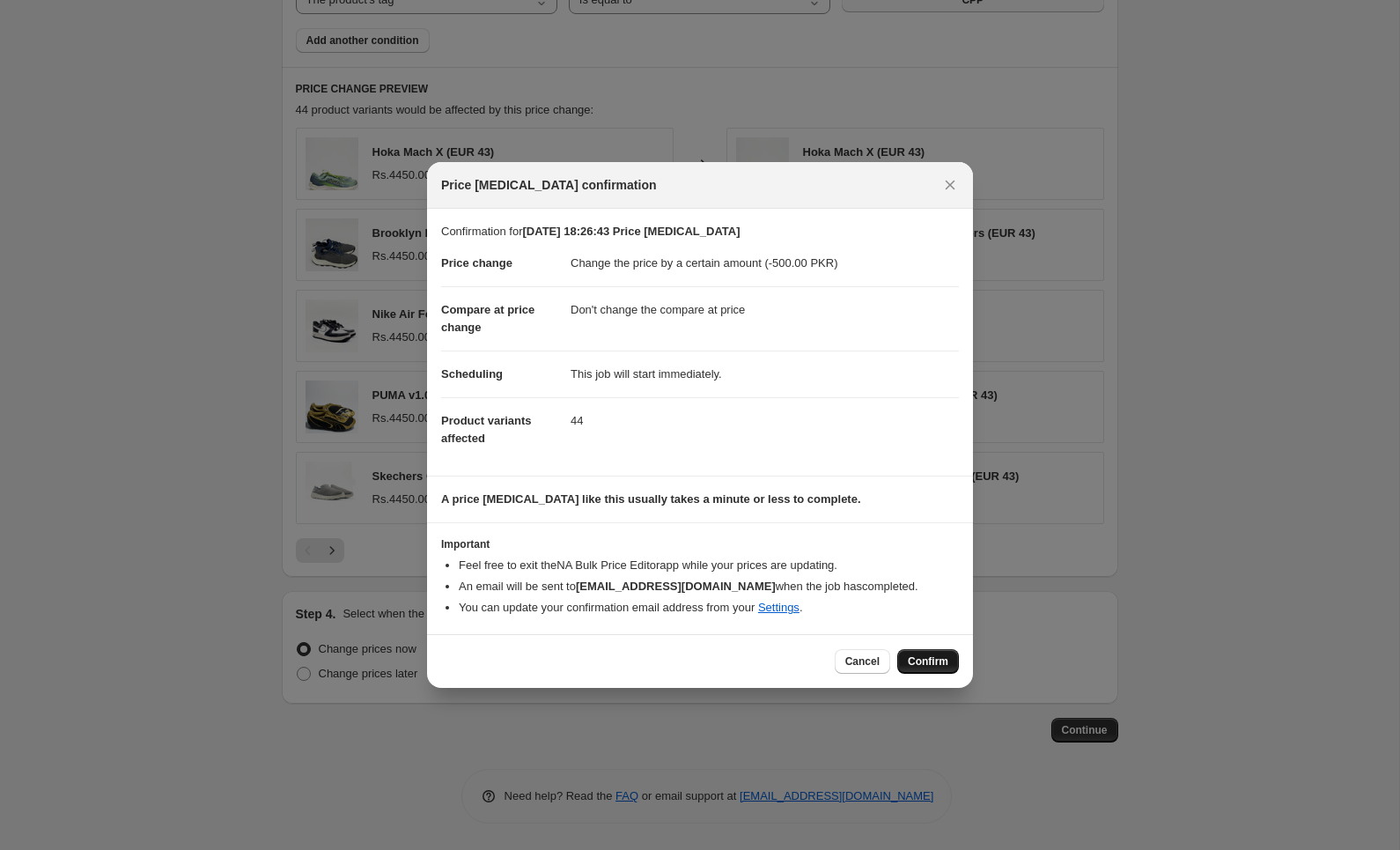
click at [926, 656] on span "Confirm" at bounding box center [928, 661] width 40 height 14
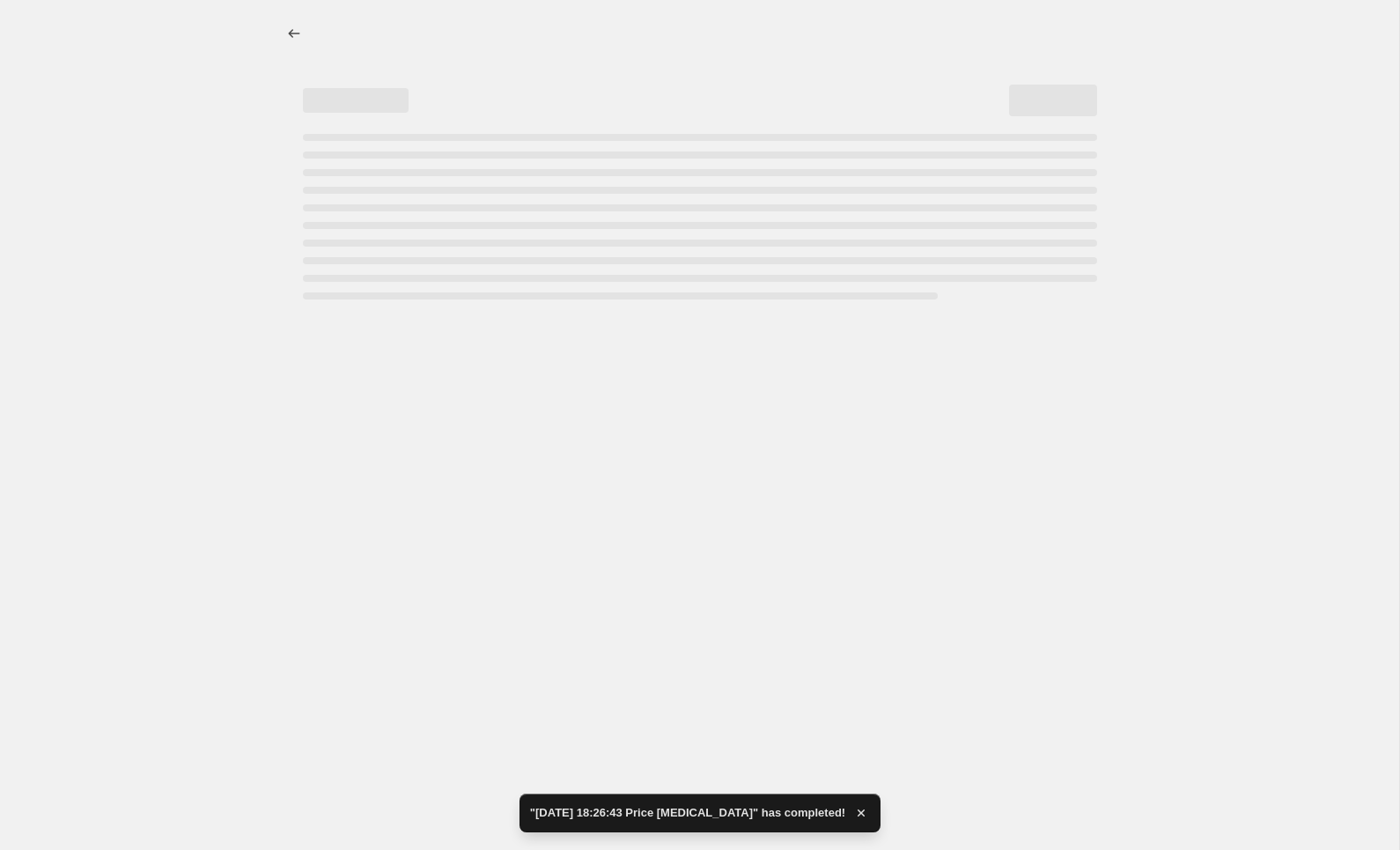
select select "by"
select select "no_change"
select select "tag"
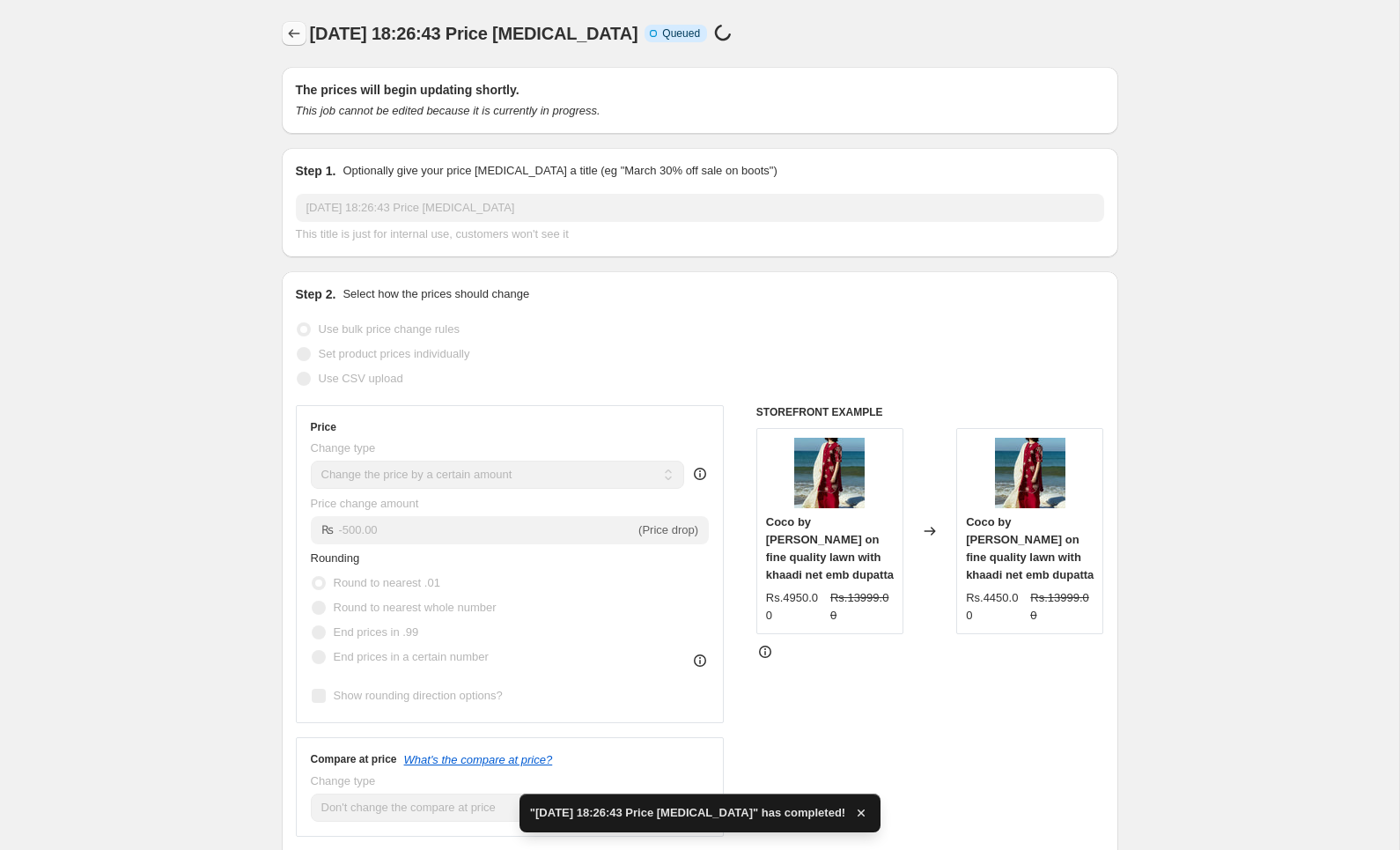
click at [296, 26] on icon "Price change jobs" at bounding box center [294, 33] width 18 height 18
